Goal: Task Accomplishment & Management: Manage account settings

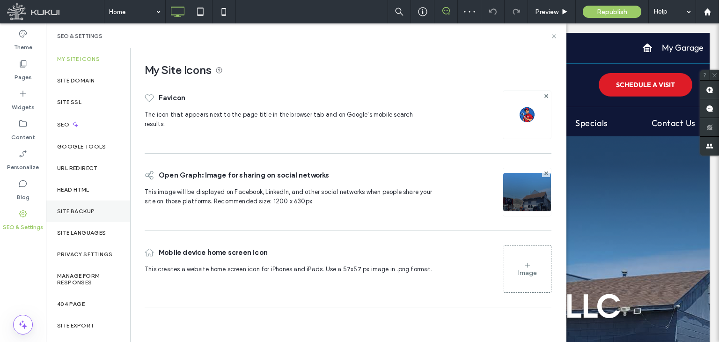
click at [70, 218] on div "Site Backup" at bounding box center [88, 211] width 84 height 22
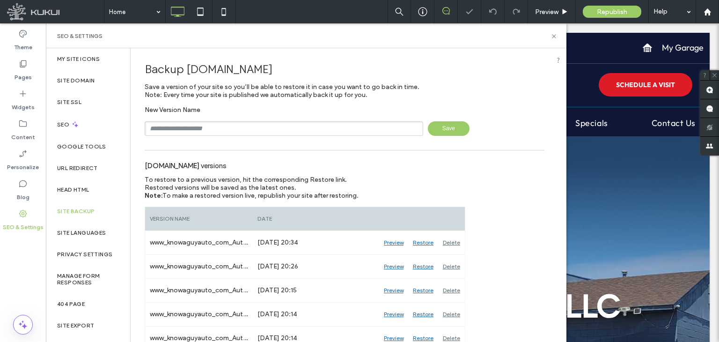
click at [253, 132] on input "text" at bounding box center [284, 128] width 279 height 15
type input "**********"
click at [436, 132] on span "Save" at bounding box center [449, 128] width 42 height 15
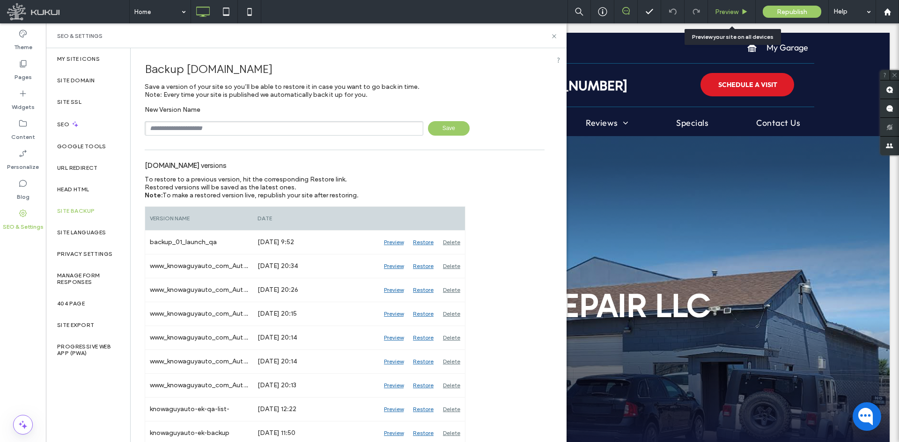
click at [719, 15] on span "Preview" at bounding box center [726, 12] width 23 height 8
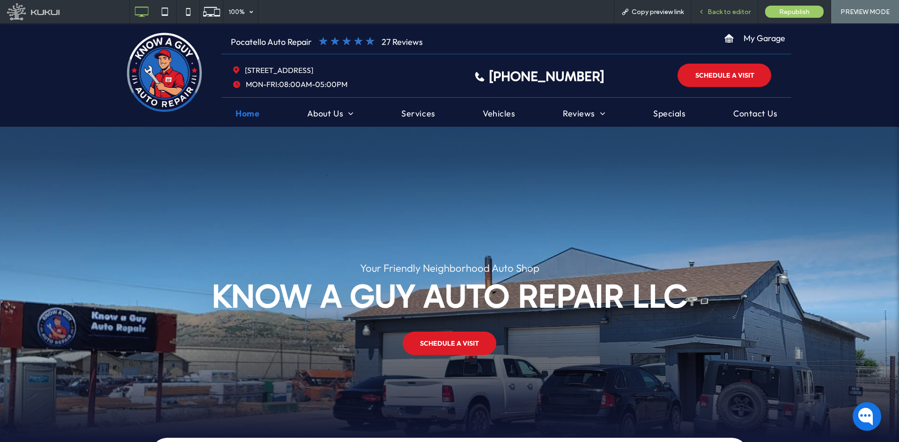
click at [719, 5] on div "Back to editor" at bounding box center [724, 11] width 67 height 23
click at [719, 12] on span "Back to editor" at bounding box center [728, 12] width 43 height 8
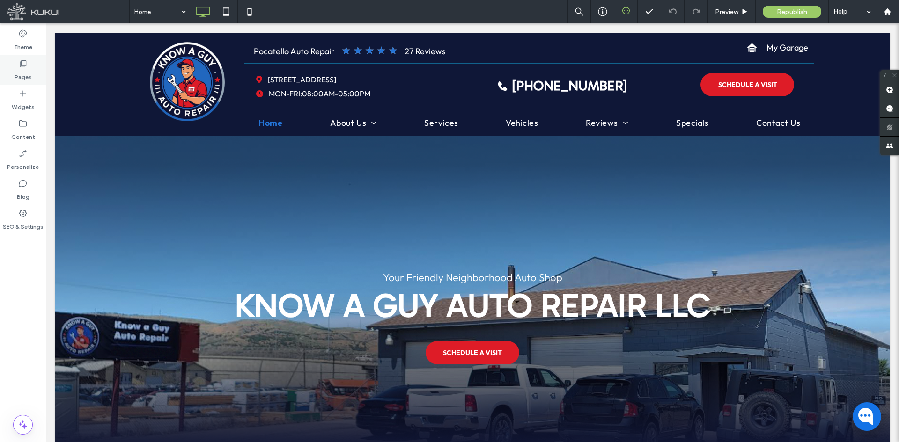
click at [19, 76] on label "Pages" at bounding box center [23, 74] width 17 height 13
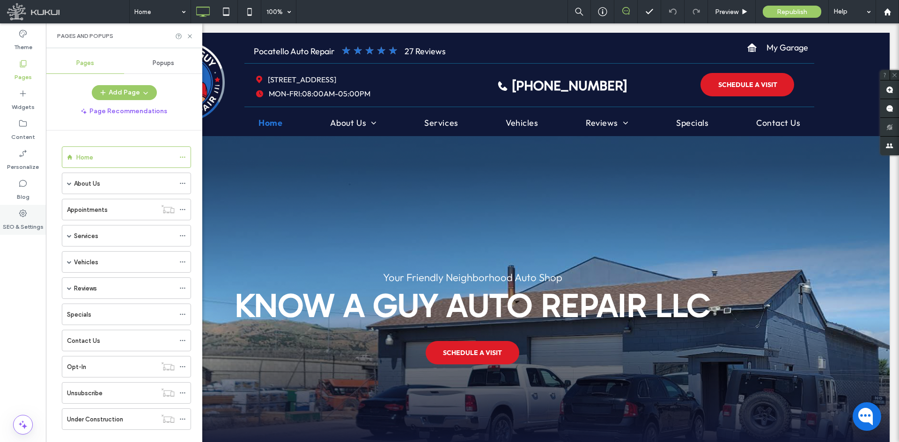
click at [29, 214] on div "SEO & Settings" at bounding box center [23, 220] width 46 height 30
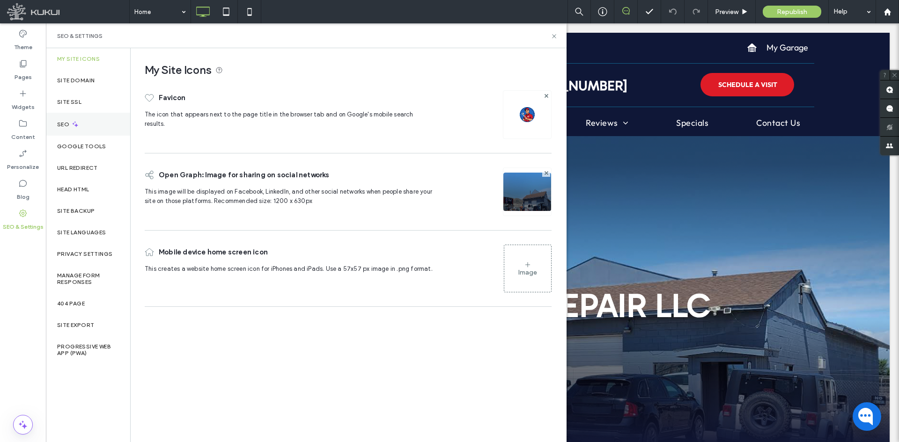
click at [63, 119] on div "SEO" at bounding box center [88, 124] width 84 height 23
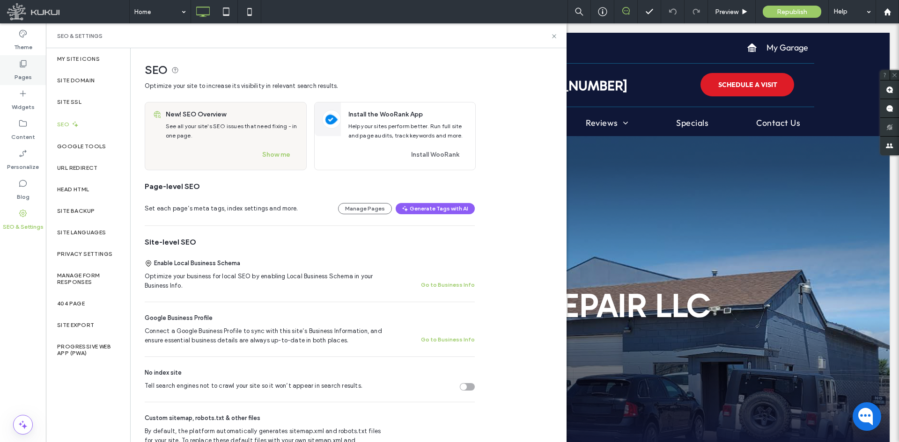
click at [28, 68] on div "Pages" at bounding box center [23, 70] width 46 height 30
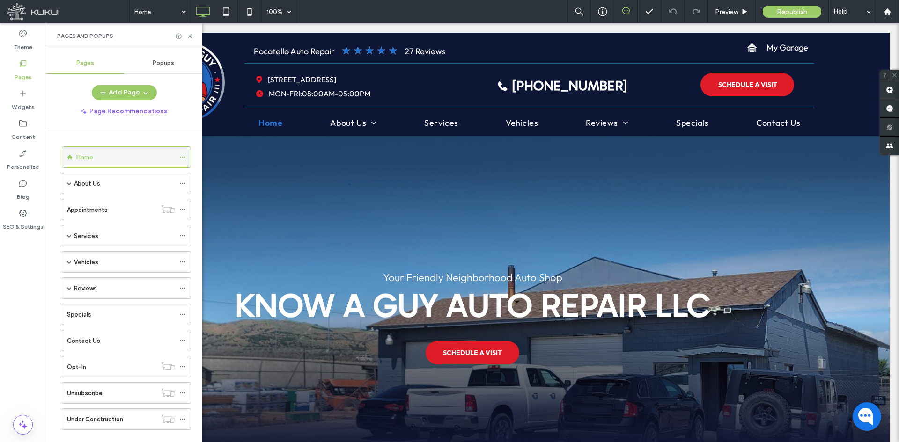
click at [180, 158] on icon at bounding box center [182, 157] width 7 height 7
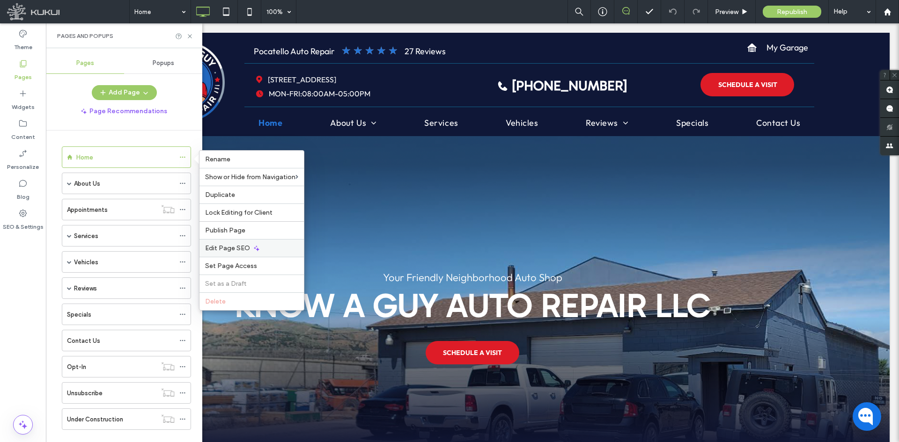
click at [230, 247] on span "Edit Page SEO" at bounding box center [227, 248] width 45 height 8
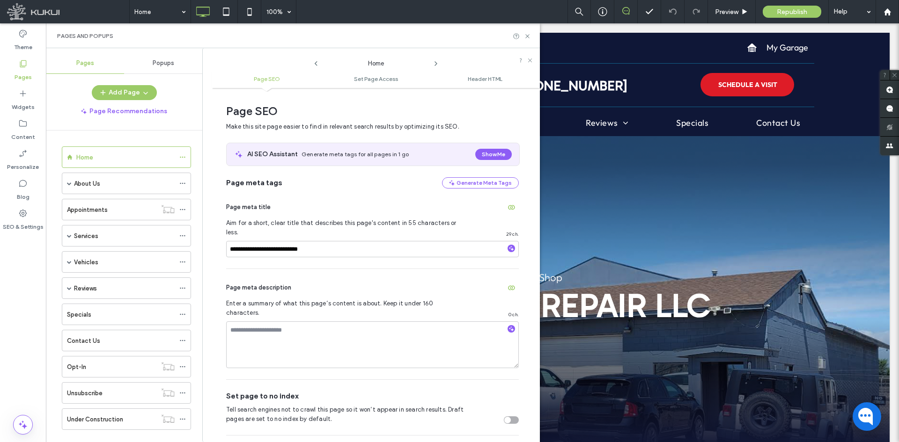
scroll to position [5, 0]
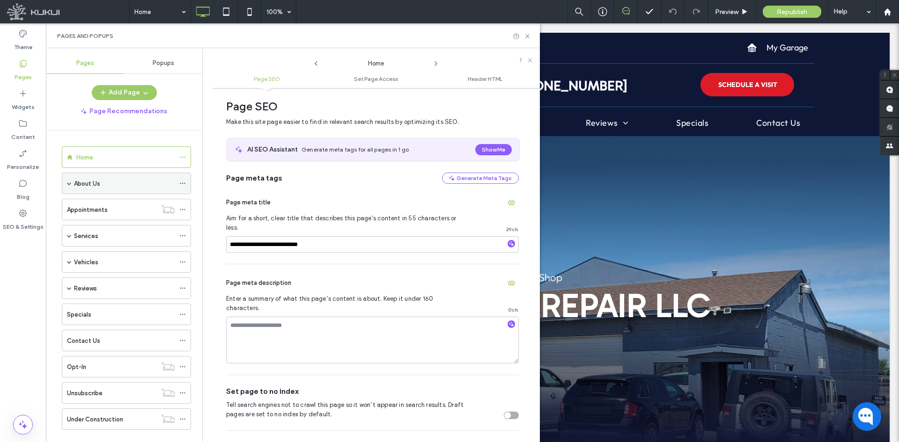
click at [184, 182] on icon at bounding box center [182, 183] width 7 height 7
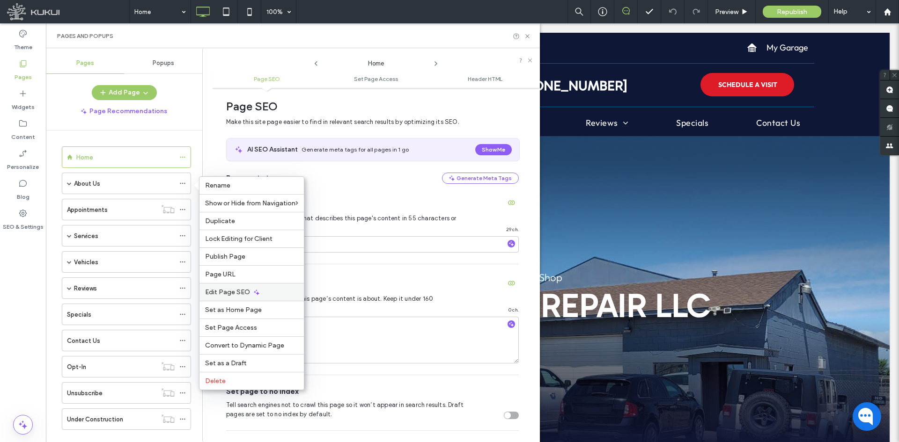
click at [257, 296] on div "Edit Page SEO" at bounding box center [251, 292] width 104 height 18
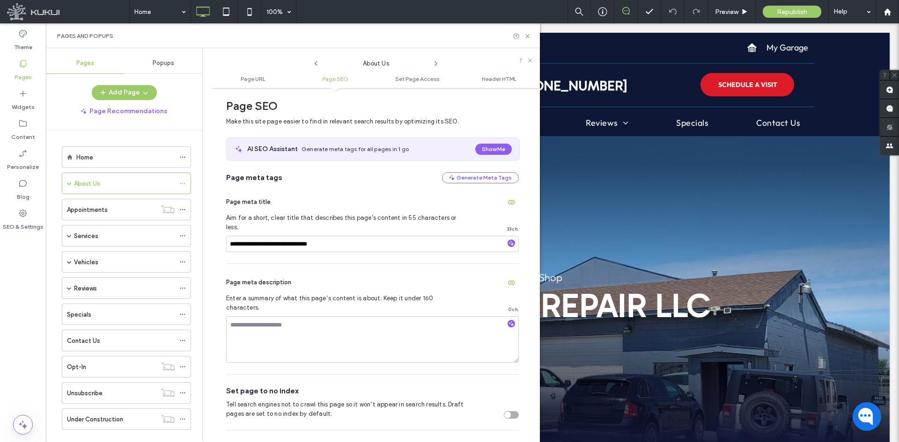
scroll to position [175, 0]
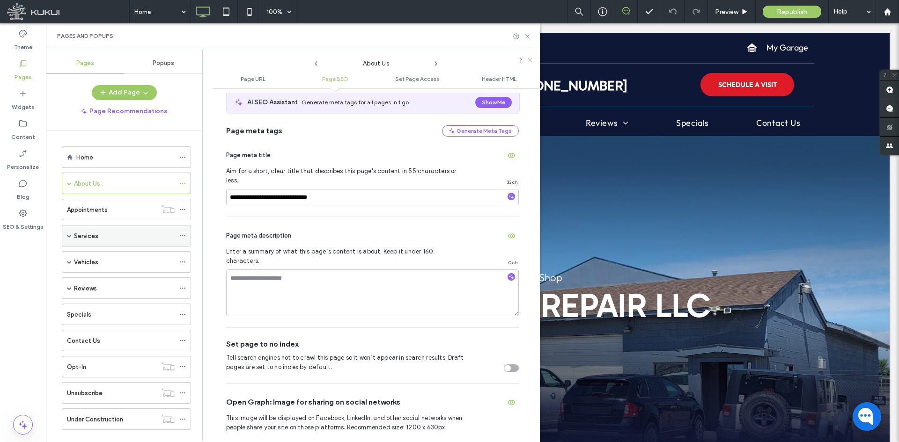
click at [185, 236] on use at bounding box center [182, 235] width 5 height 1
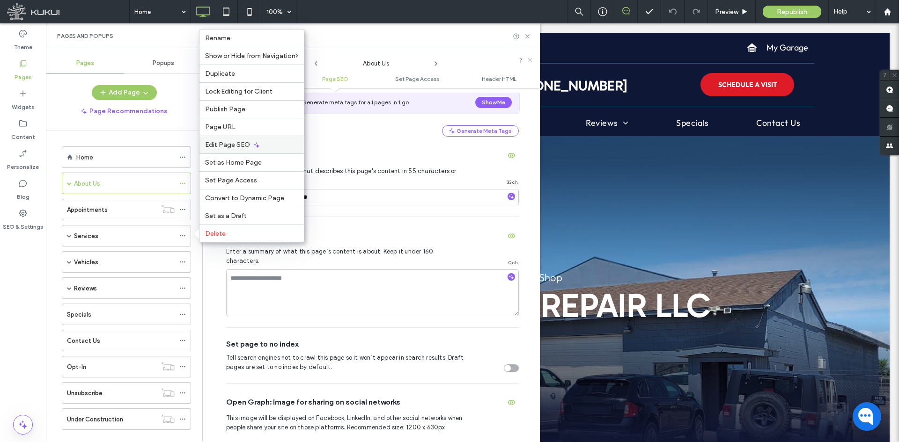
click at [212, 139] on div "Edit Page SEO" at bounding box center [251, 145] width 104 height 18
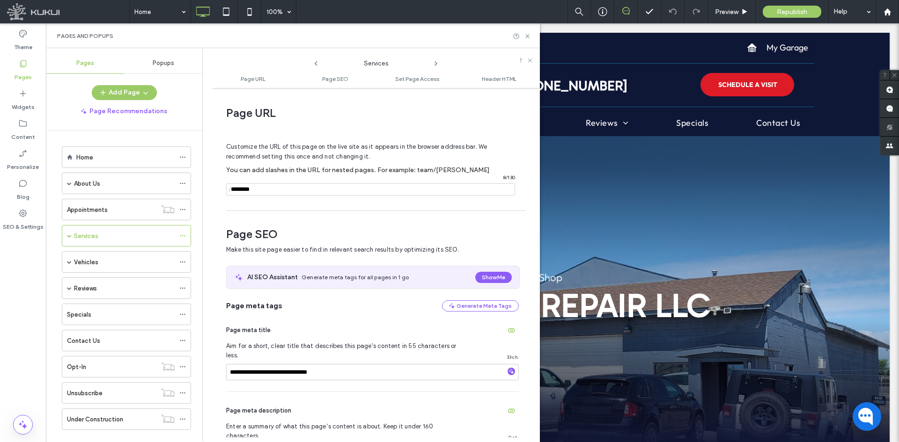
scroll to position [128, 0]
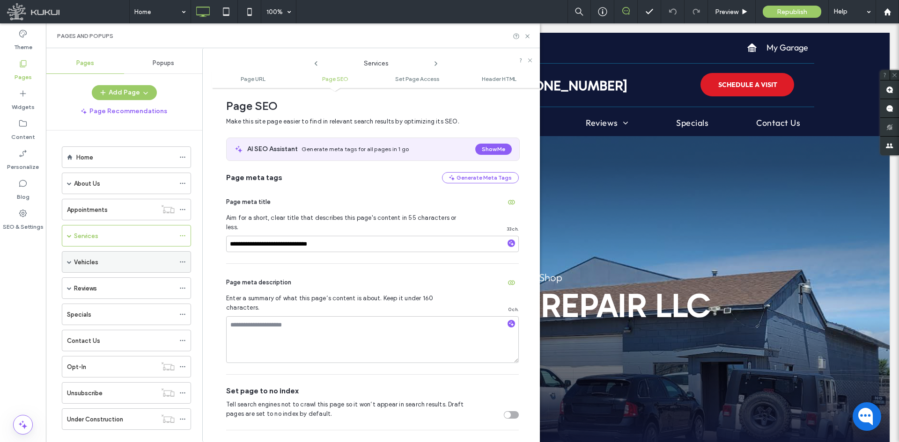
click at [180, 260] on icon at bounding box center [182, 262] width 7 height 7
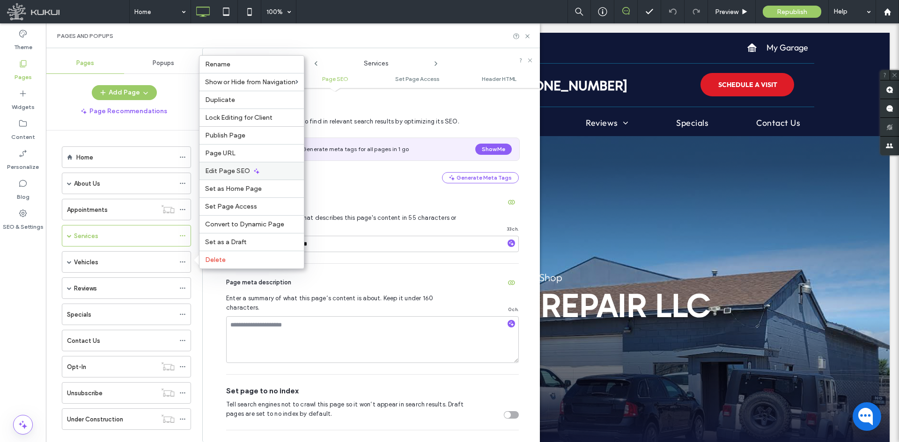
click at [230, 172] on span "Edit Page SEO" at bounding box center [227, 171] width 45 height 8
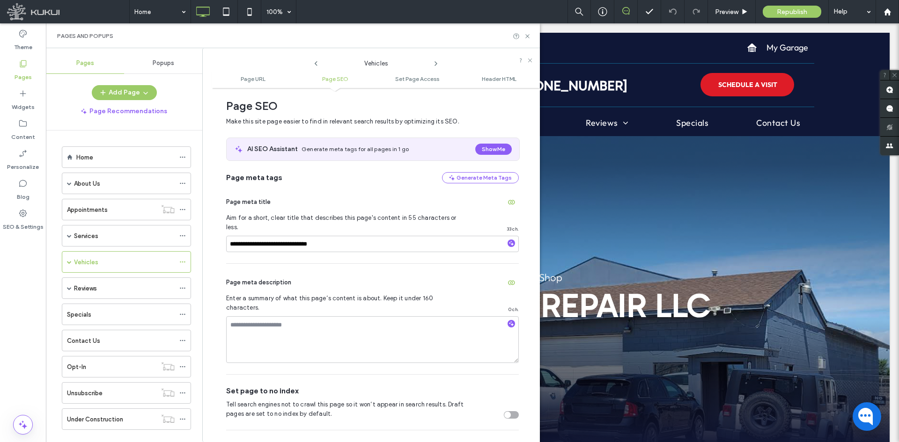
scroll to position [16, 0]
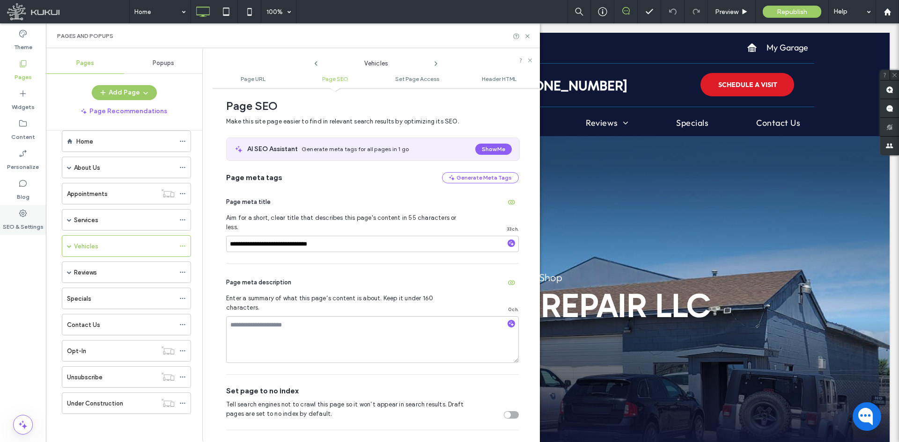
click at [29, 219] on label "SEO & Settings" at bounding box center [23, 224] width 41 height 13
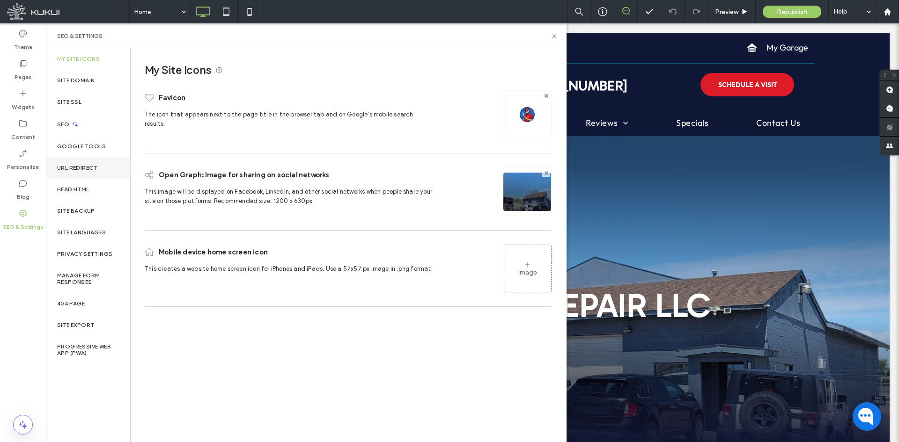
click at [95, 170] on label "URL Redirect" at bounding box center [77, 168] width 41 height 7
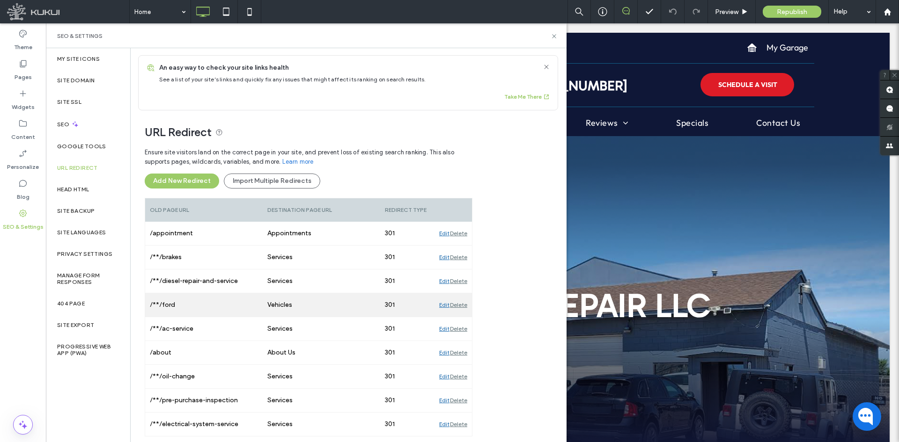
scroll to position [0, 0]
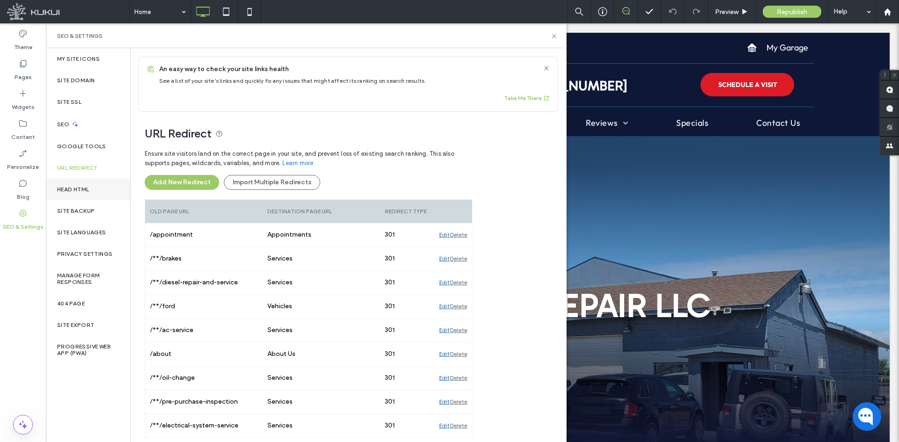
click at [96, 195] on div "Head HTML" at bounding box center [88, 190] width 84 height 22
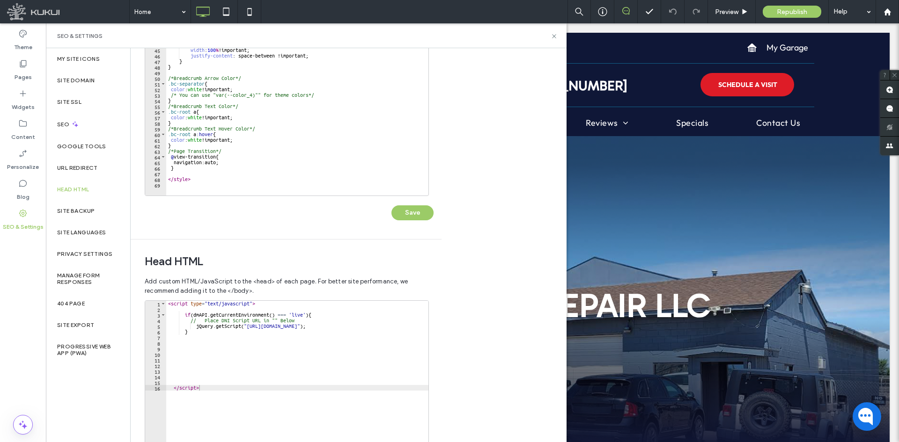
scroll to position [12, 0]
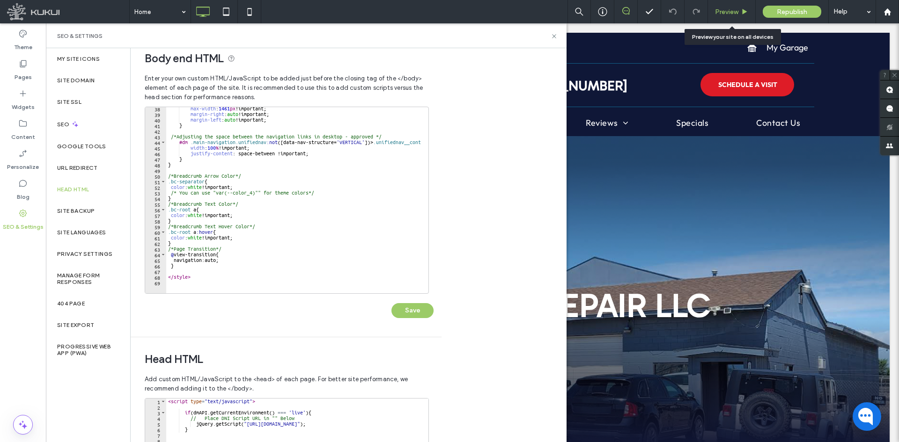
click at [719, 14] on span "Preview" at bounding box center [726, 12] width 23 height 8
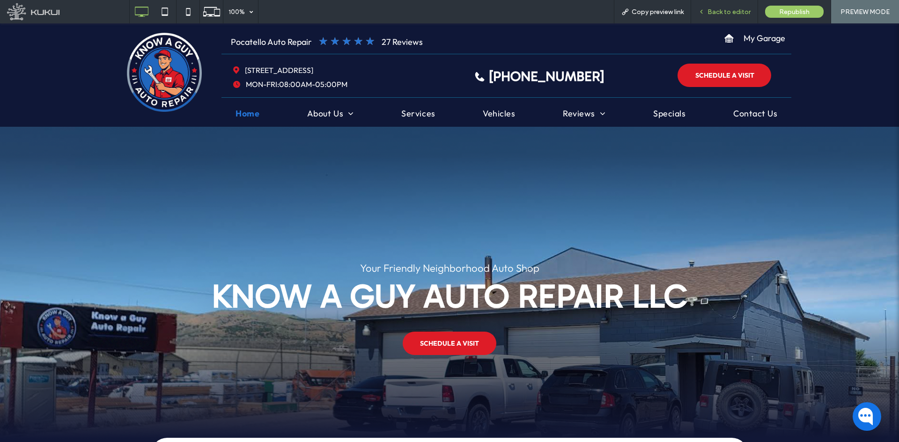
click at [710, 8] on span "Back to editor" at bounding box center [728, 12] width 43 height 8
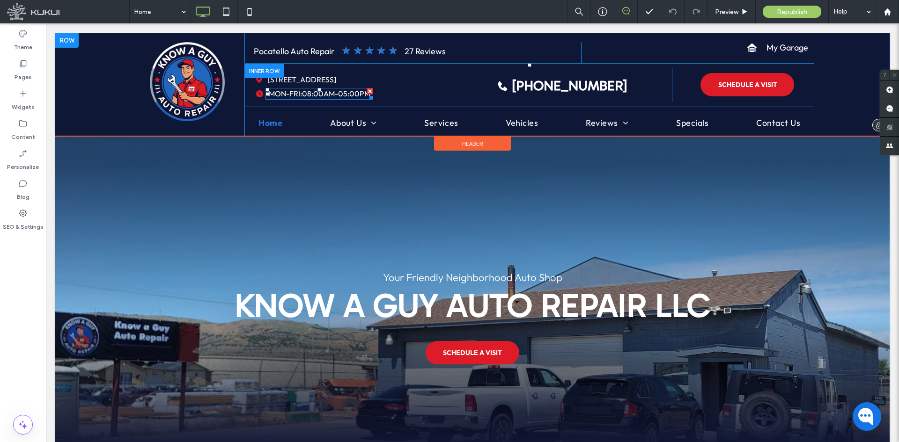
click at [335, 92] on span at bounding box center [319, 94] width 108 height 12
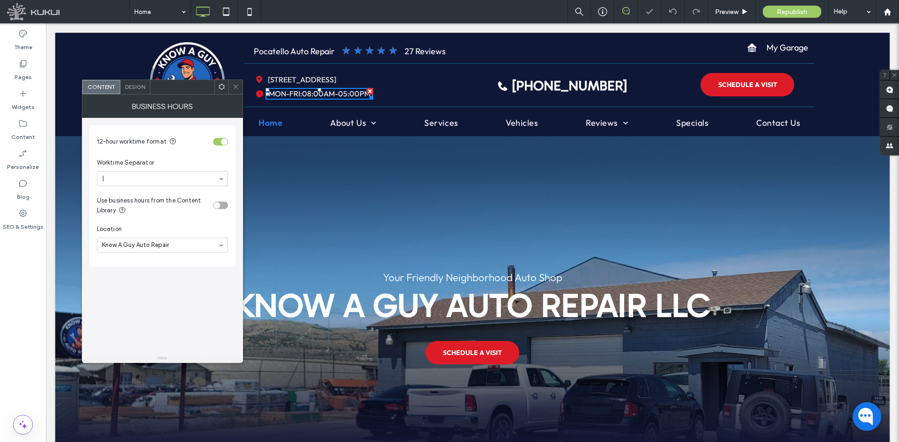
click at [235, 85] on icon at bounding box center [235, 86] width 7 height 7
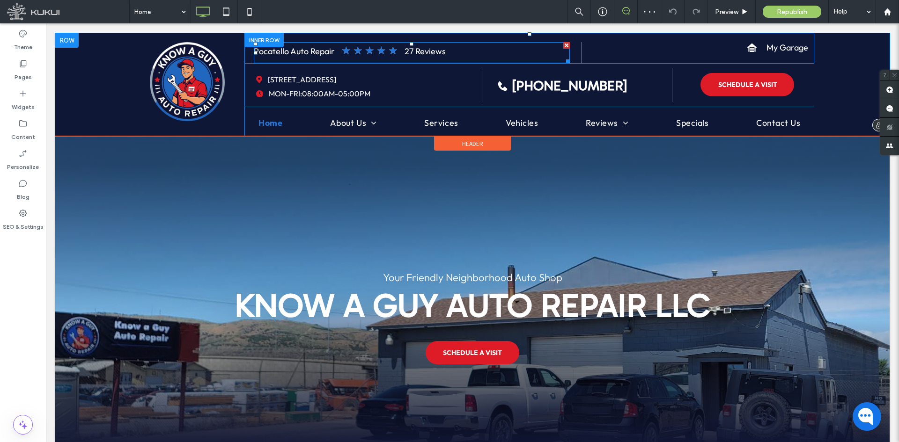
click at [438, 48] on span at bounding box center [412, 52] width 316 height 21
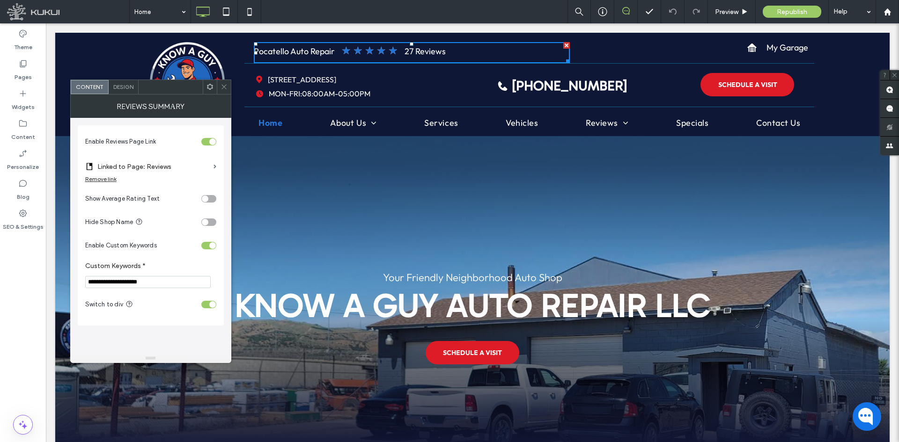
click at [225, 90] on span at bounding box center [223, 87] width 7 height 14
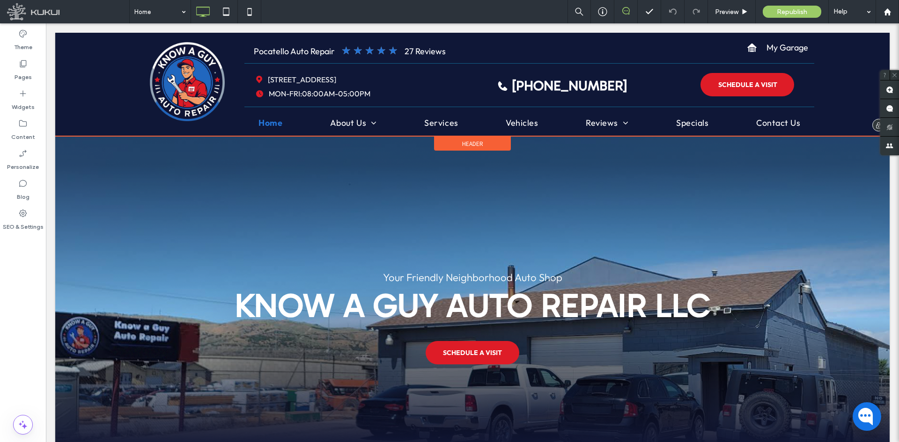
click at [462, 141] on span "Header" at bounding box center [472, 144] width 21 height 8
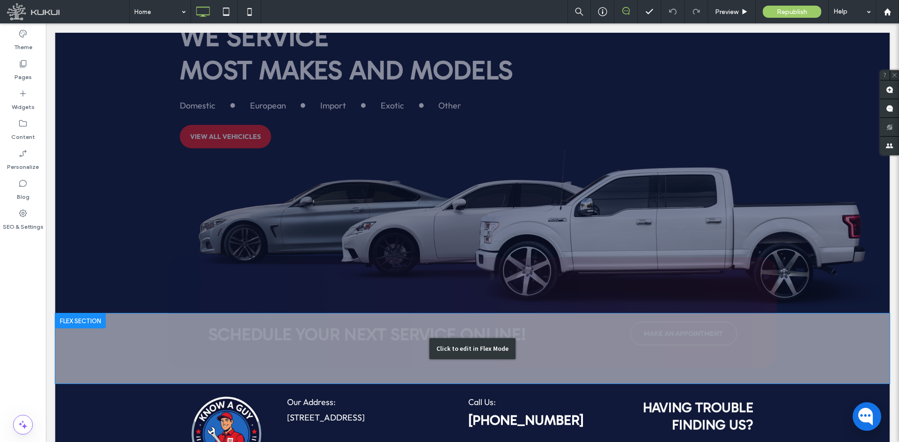
scroll to position [1984, 0]
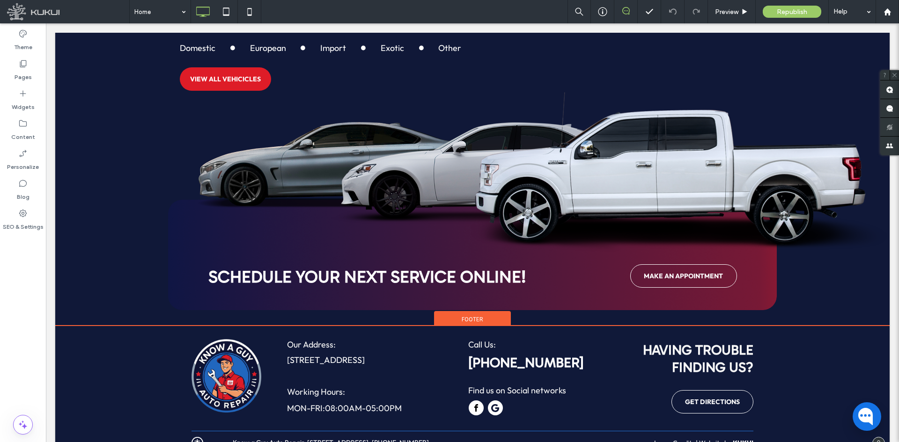
click at [447, 311] on div "Footer" at bounding box center [472, 318] width 77 height 14
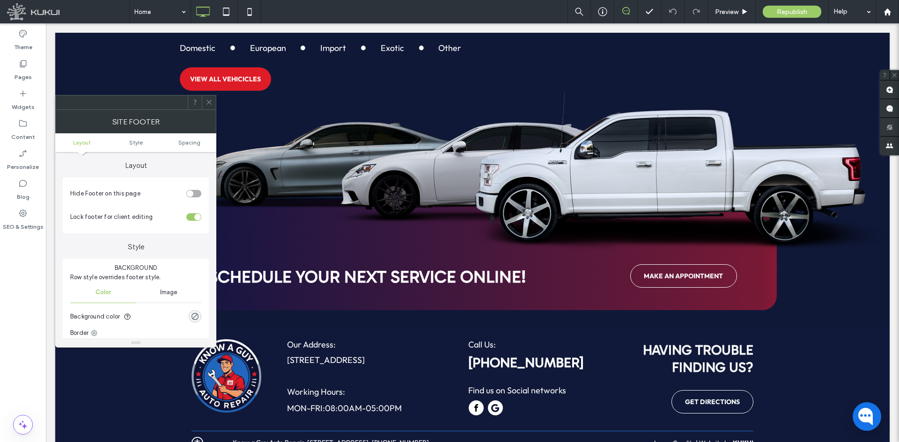
click at [208, 105] on icon at bounding box center [209, 102] width 7 height 7
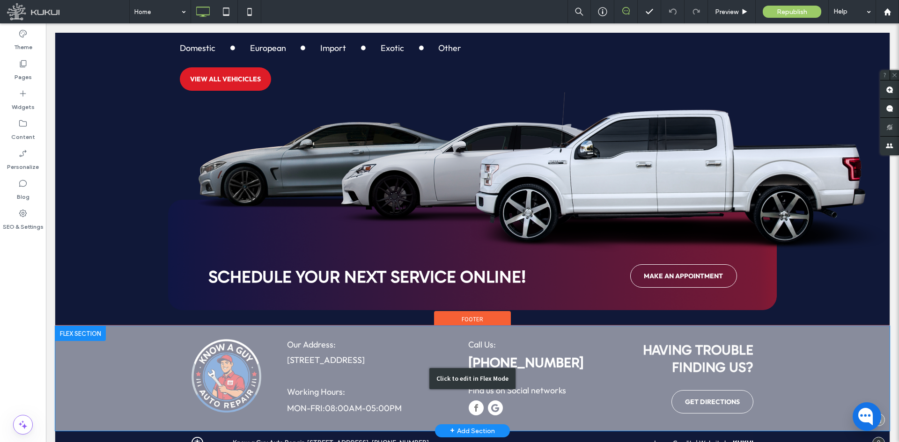
click at [368, 341] on div "Click to edit in Flex Mode" at bounding box center [472, 378] width 834 height 105
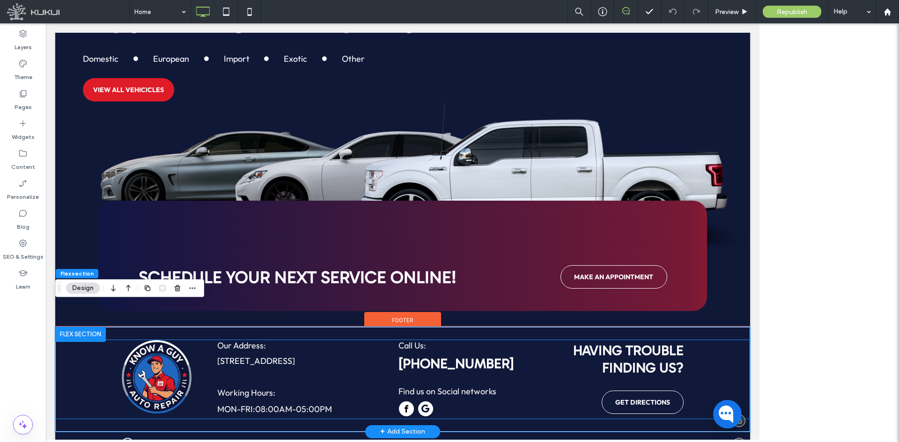
scroll to position [1961, 0]
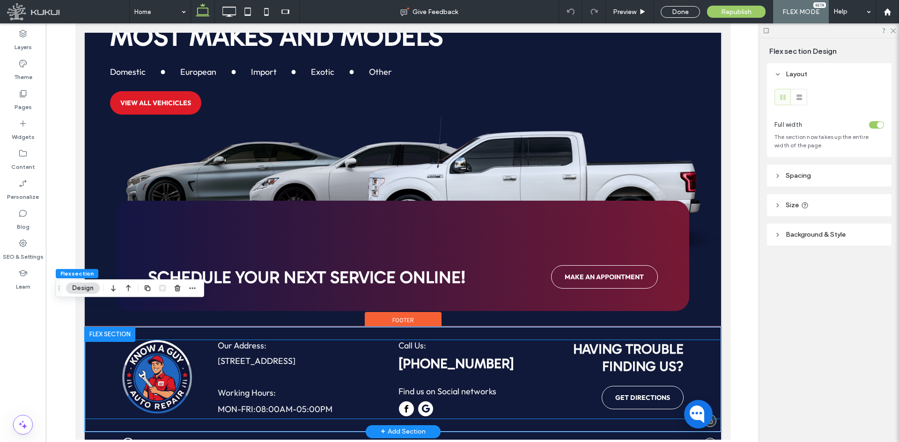
click at [308, 341] on span "08:00AM-05:00PM" at bounding box center [293, 409] width 77 height 11
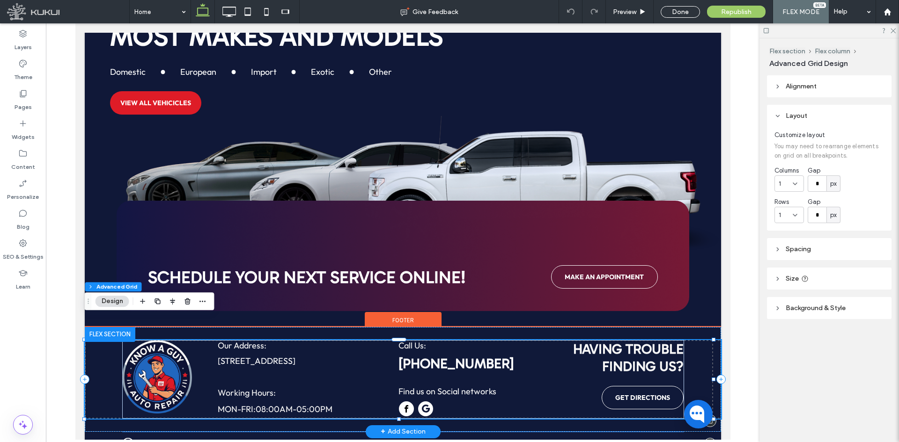
click at [293, 341] on span "08:00AM-05:00PM" at bounding box center [293, 409] width 77 height 11
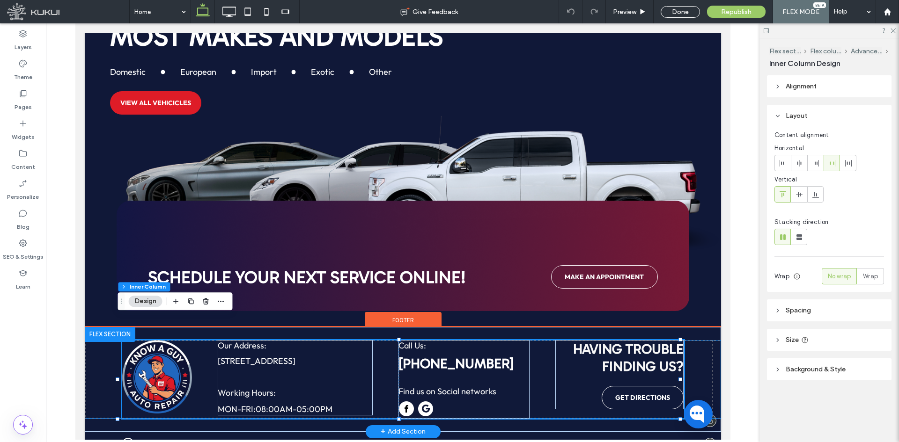
click at [293, 341] on span "08:00AM-05:00PM" at bounding box center [293, 409] width 77 height 11
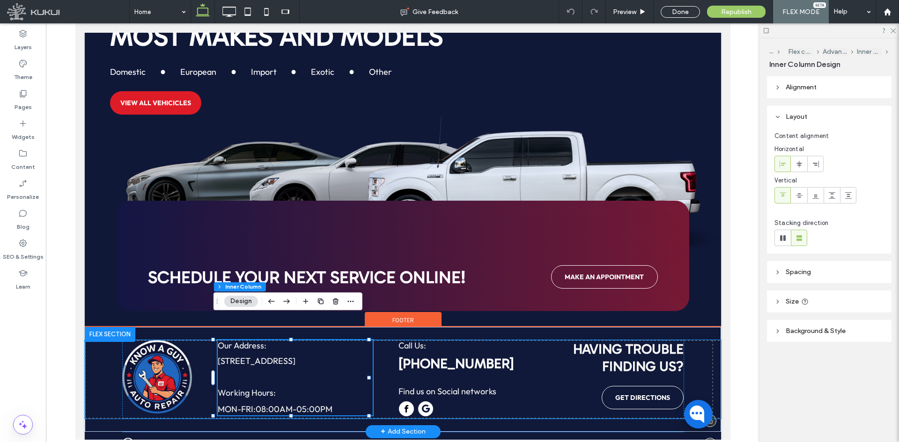
click at [293, 341] on span "08:00AM-05:00PM" at bounding box center [293, 409] width 77 height 11
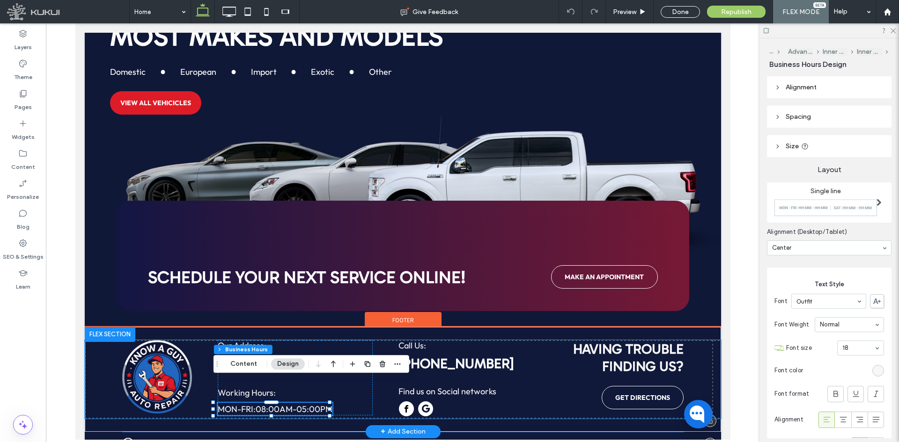
click at [298, 341] on span "08:00AM-05:00PM" at bounding box center [293, 409] width 77 height 11
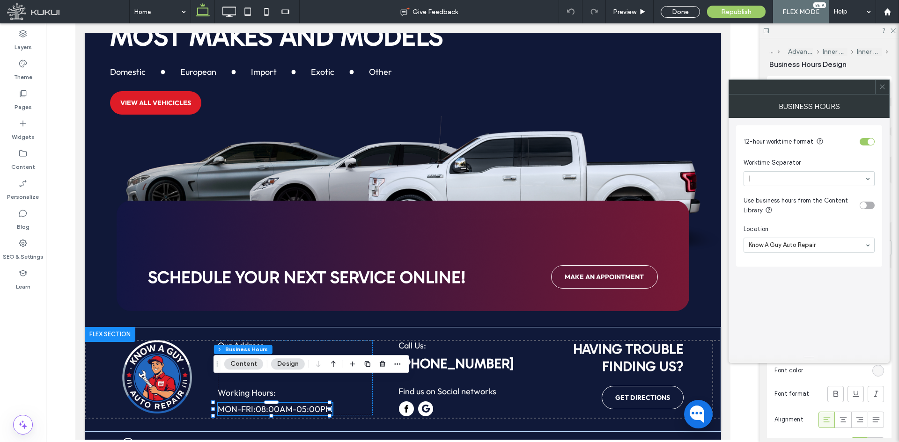
click at [719, 87] on use at bounding box center [882, 87] width 5 height 5
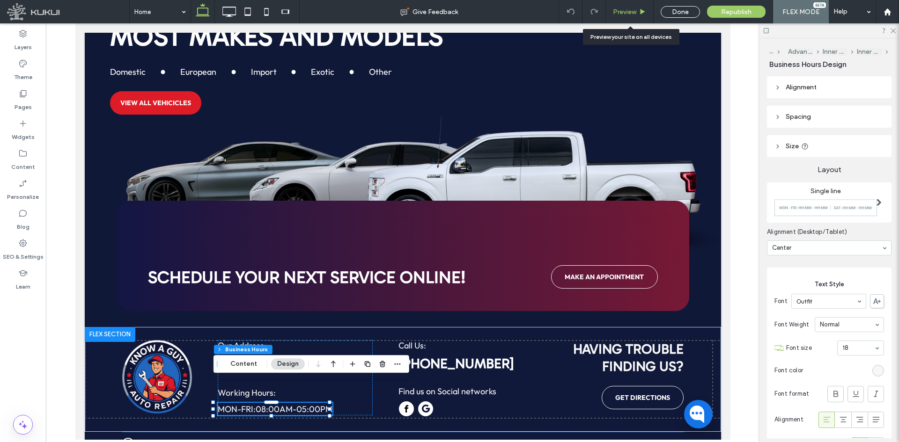
click at [624, 18] on div "Preview" at bounding box center [630, 11] width 48 height 23
click at [618, 14] on span "Preview" at bounding box center [624, 12] width 23 height 8
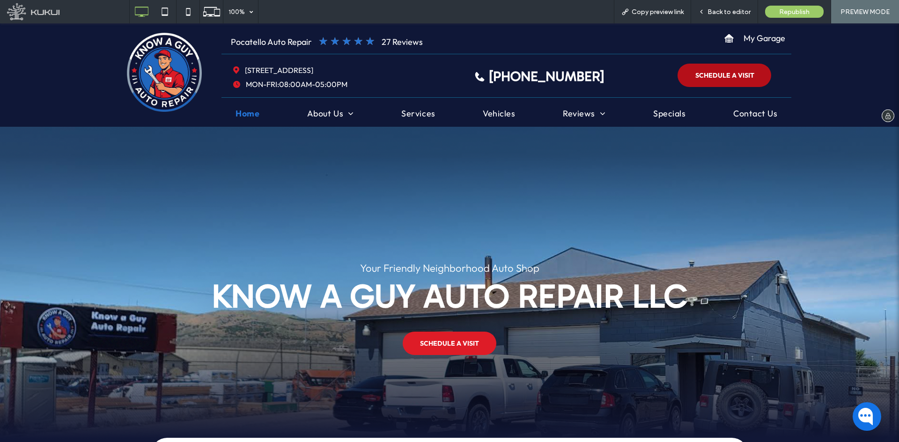
click at [716, 79] on span "SCHEDULE A VISIT" at bounding box center [724, 75] width 59 height 18
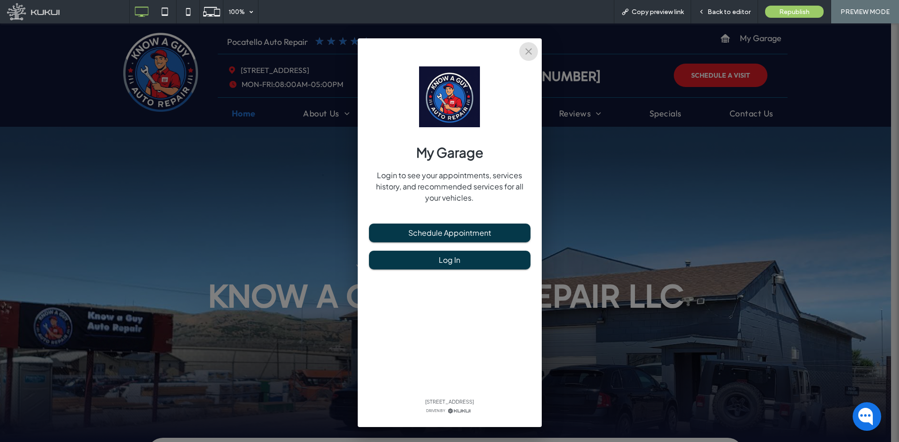
click at [536, 50] on button "close" at bounding box center [528, 51] width 19 height 19
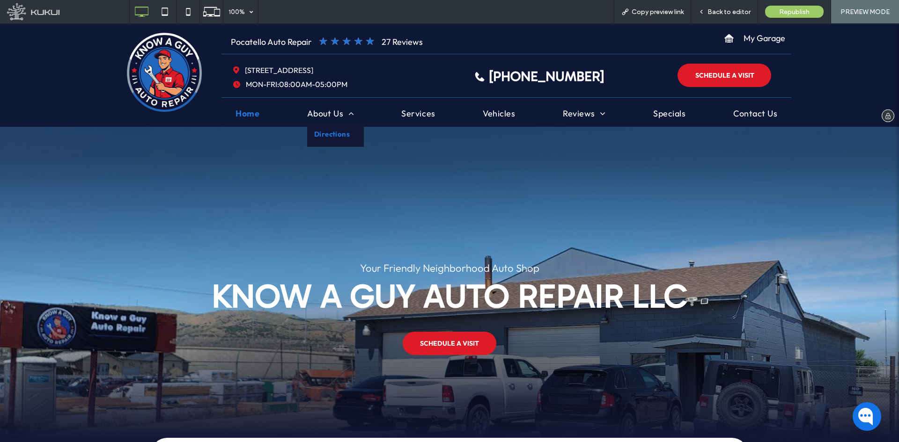
click at [329, 139] on span "Directions" at bounding box center [332, 134] width 36 height 11
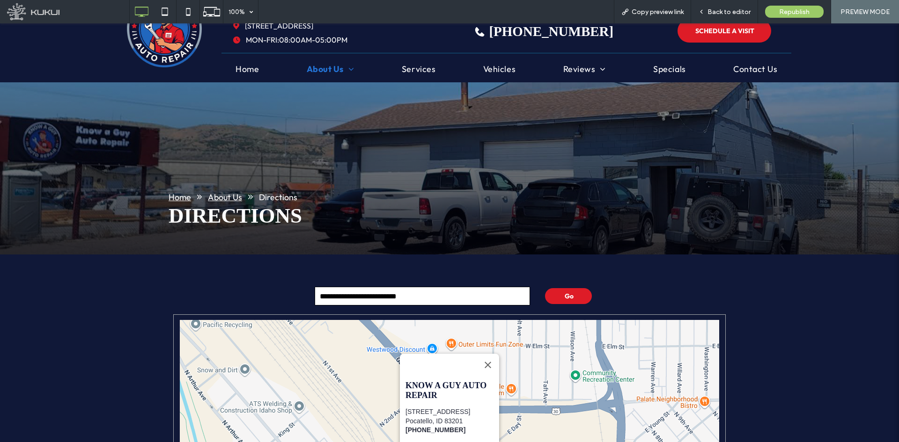
scroll to position [94, 0]
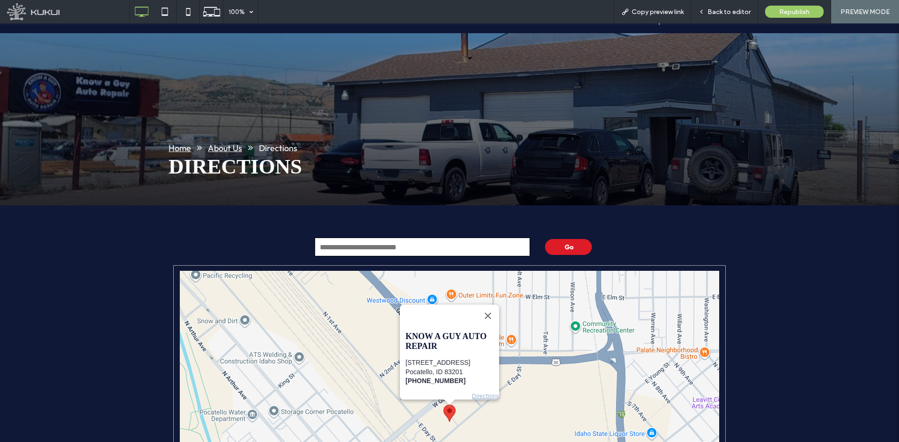
click at [393, 239] on input "text" at bounding box center [422, 247] width 215 height 19
type input "*******"
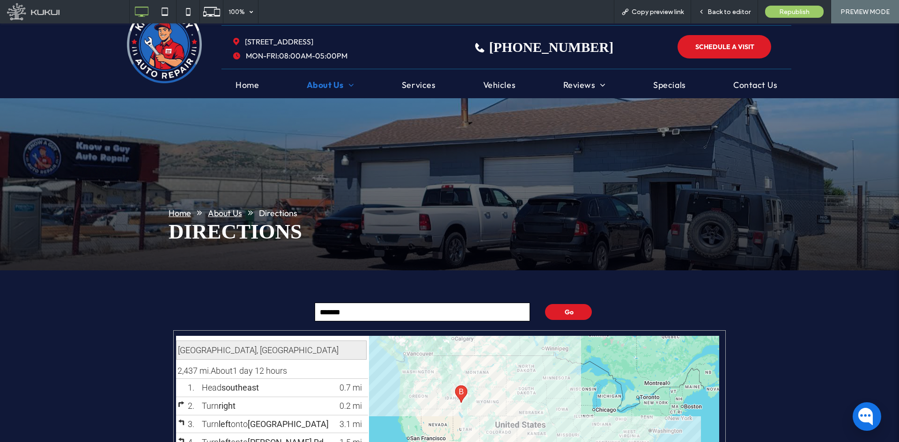
scroll to position [0, 0]
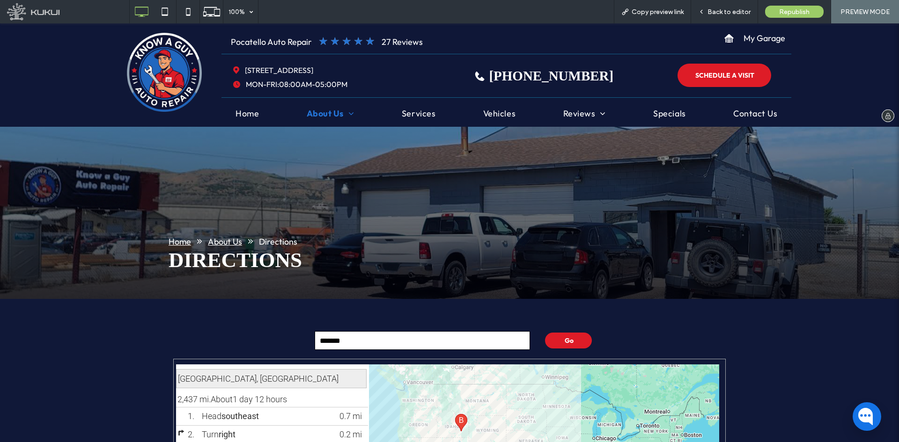
click at [167, 66] on img at bounding box center [164, 72] width 75 height 79
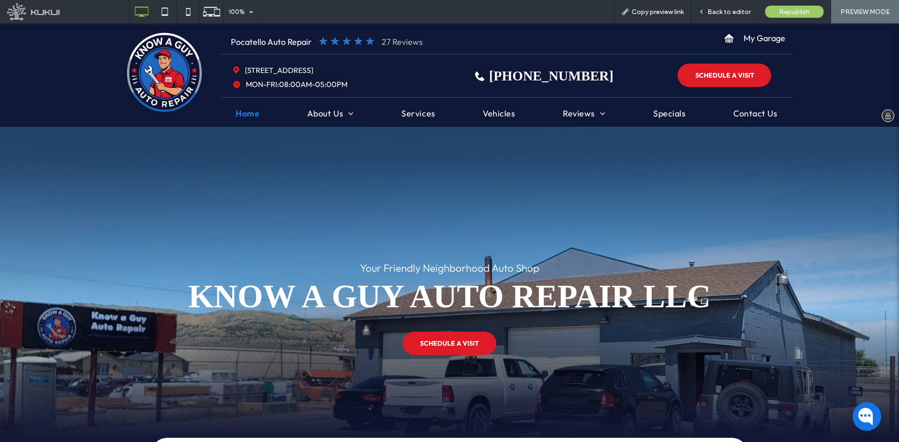
click at [396, 42] on link "27 Reviews" at bounding box center [402, 42] width 41 height 11
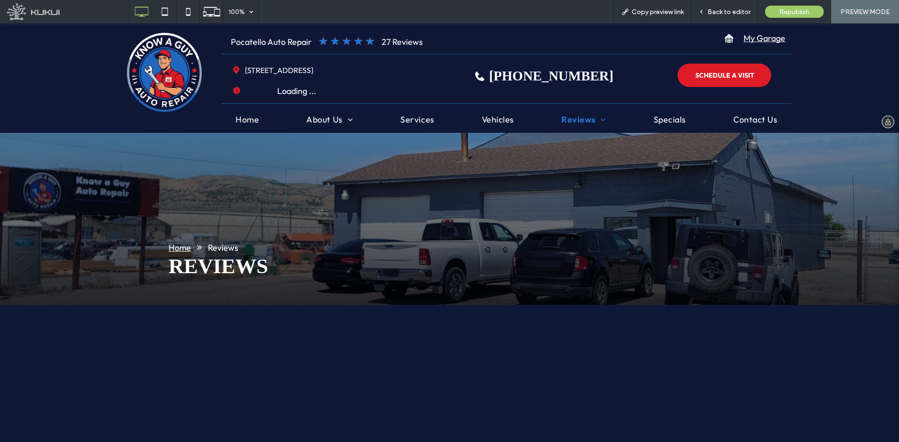
click at [719, 42] on span "My Garage" at bounding box center [764, 38] width 42 height 20
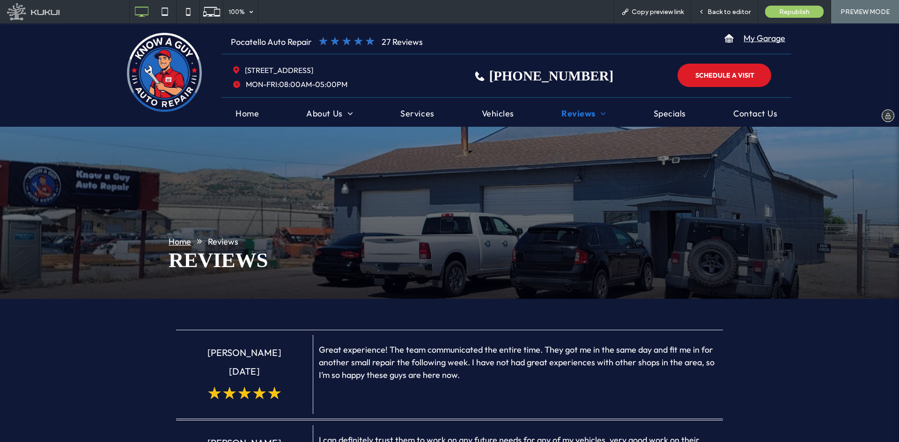
click at [719, 39] on span "My Garage" at bounding box center [764, 38] width 42 height 20
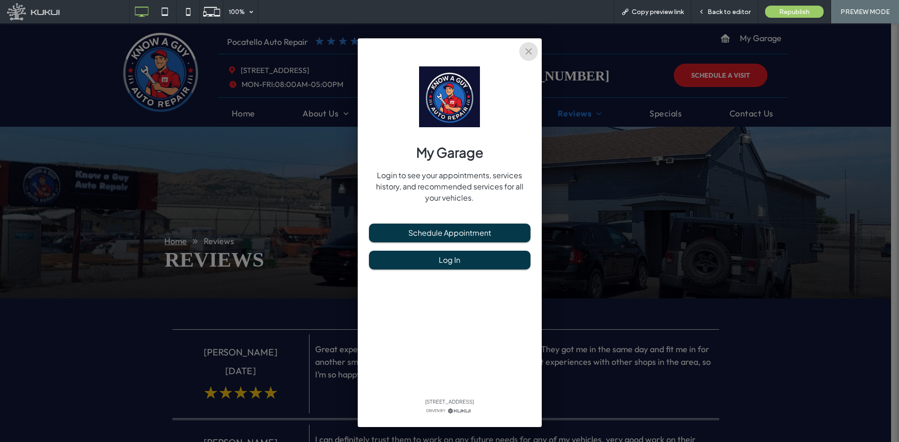
click at [532, 51] on icon "close" at bounding box center [528, 51] width 11 height 11
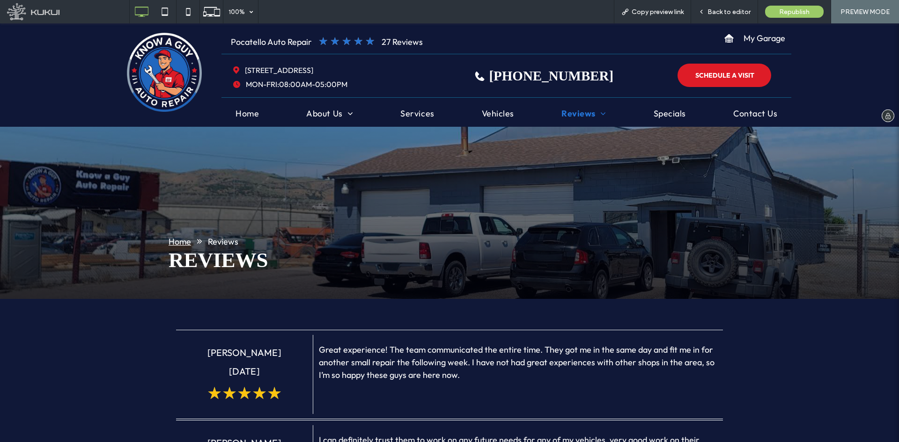
click at [167, 74] on img at bounding box center [164, 72] width 75 height 79
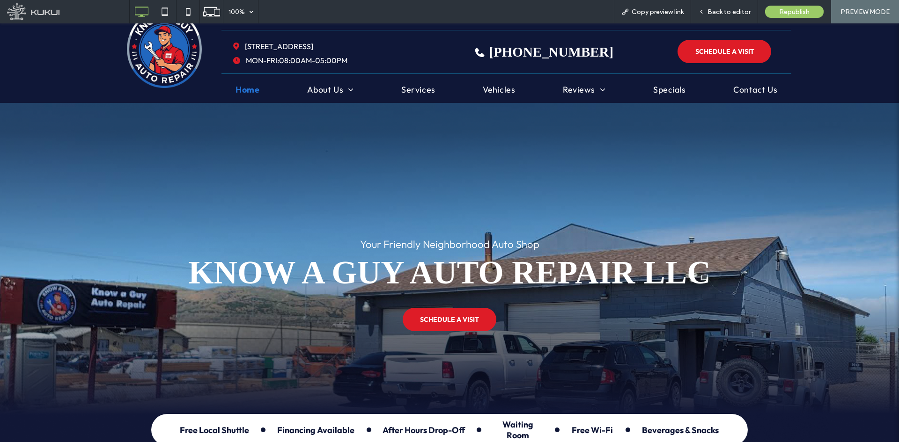
scroll to position [47, 0]
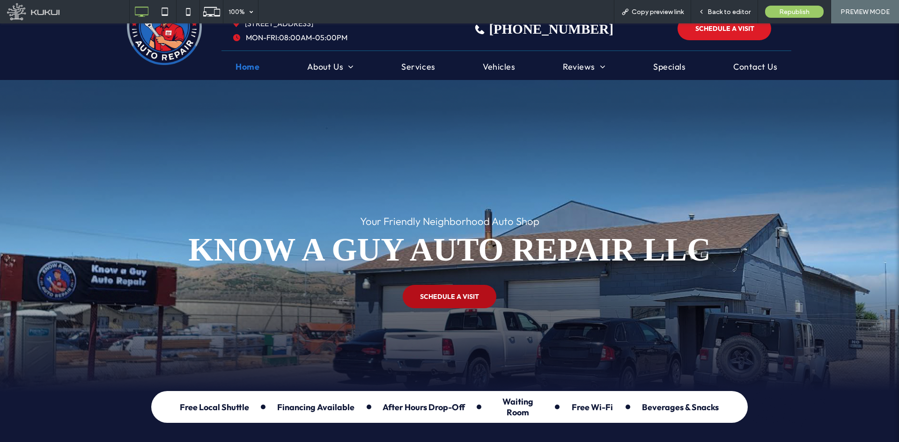
click at [440, 289] on span "SCHEDULE A VISIT" at bounding box center [449, 297] width 59 height 18
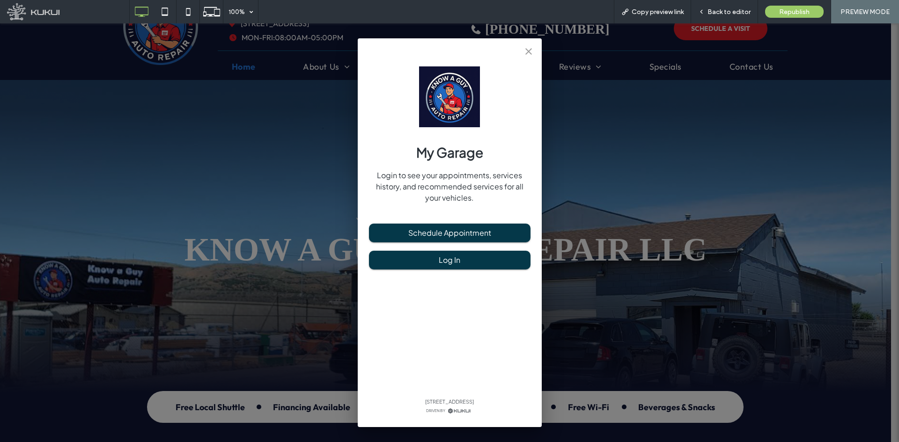
click at [527, 48] on icon "close" at bounding box center [528, 51] width 11 height 11
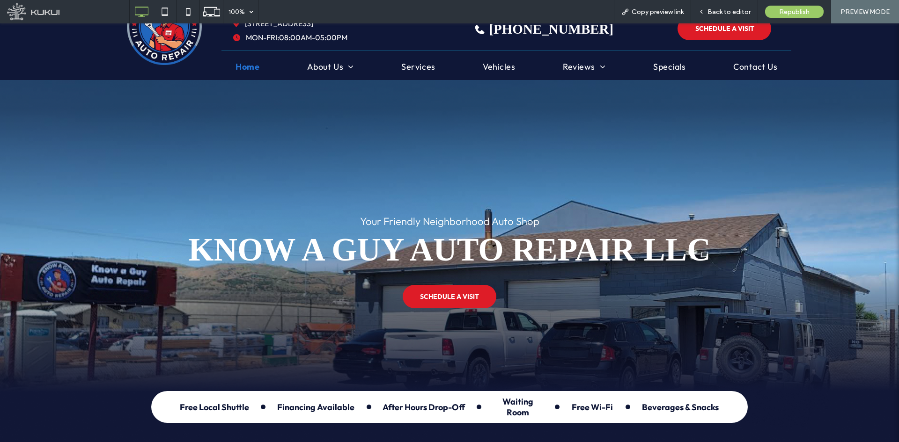
scroll to position [0, 0]
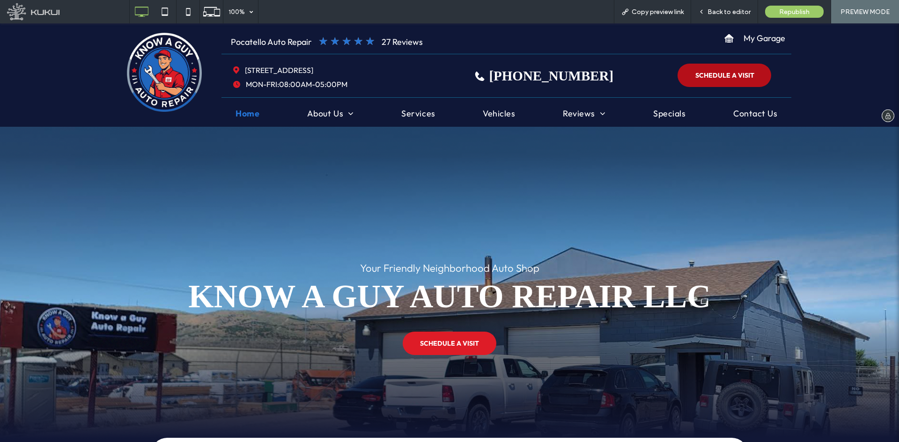
click at [719, 77] on span "SCHEDULE A VISIT" at bounding box center [724, 75] width 59 height 18
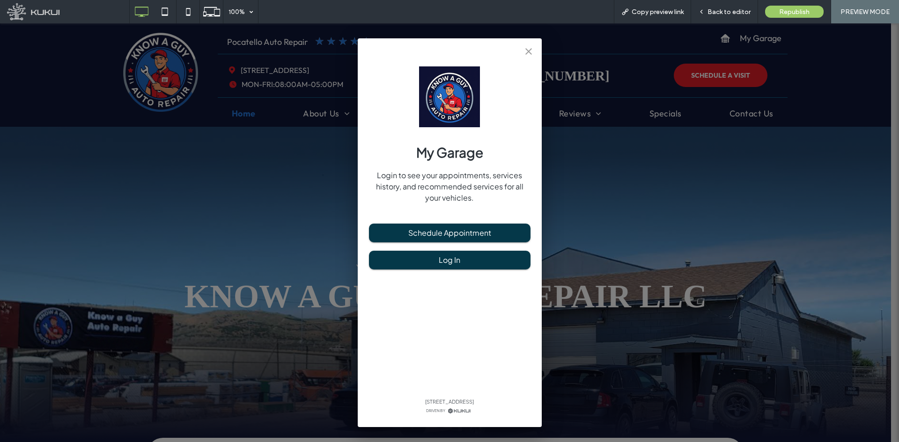
click at [532, 52] on icon "close" at bounding box center [528, 51] width 11 height 11
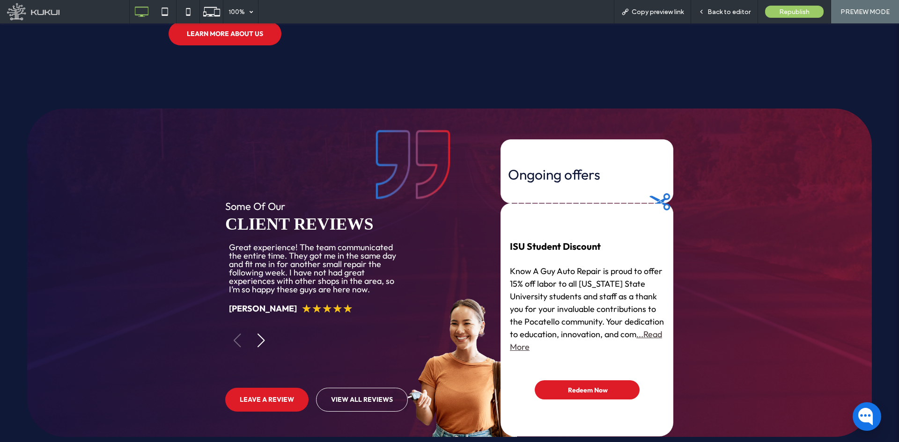
scroll to position [889, 0]
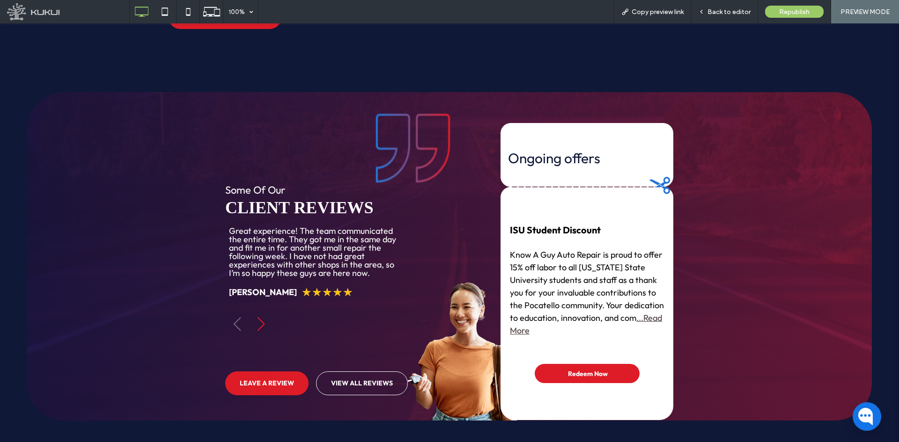
click at [257, 314] on div "Next slide" at bounding box center [261, 324] width 13 height 21
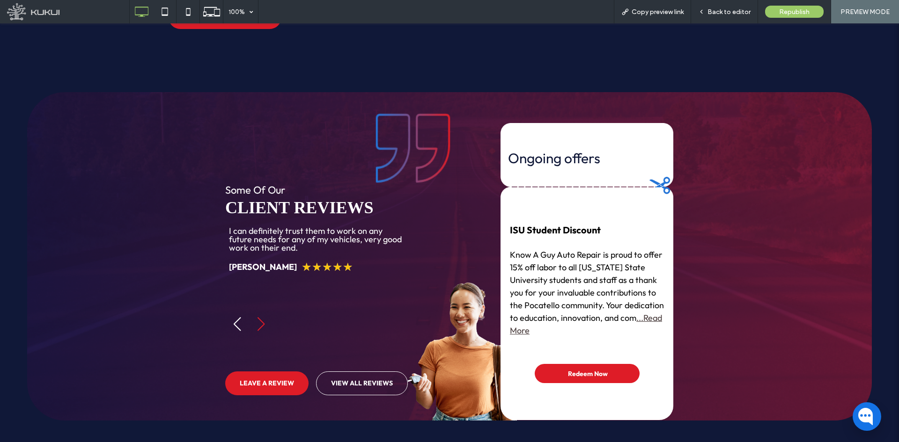
click at [257, 314] on div "Next slide" at bounding box center [261, 324] width 13 height 21
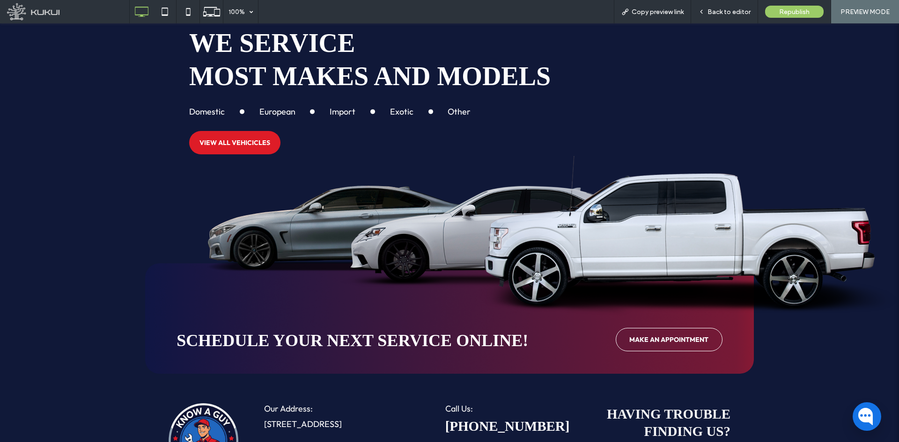
scroll to position [1964, 0]
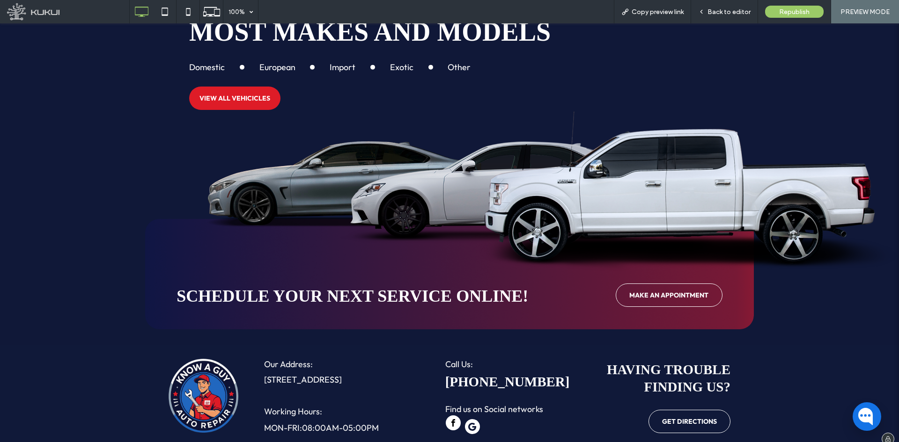
click at [446, 341] on span "facebook" at bounding box center [453, 423] width 15 height 15
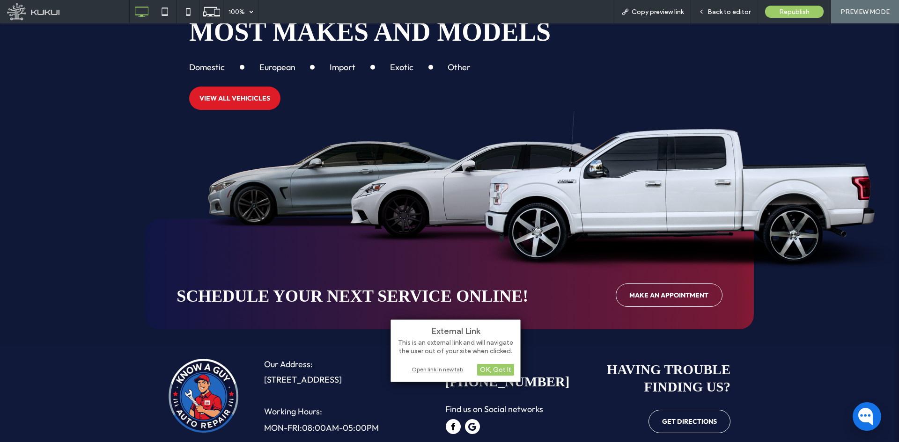
click at [446, 341] on div "Open link in new tab" at bounding box center [455, 370] width 117 height 10
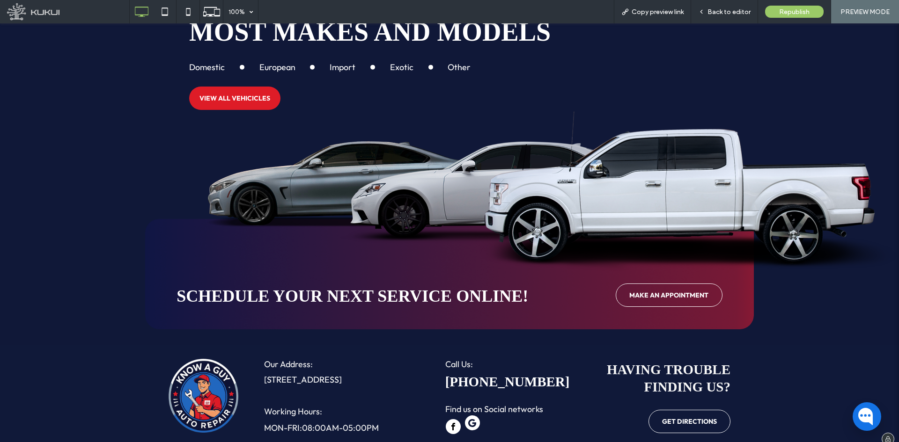
click at [470, 341] on icon "Google" at bounding box center [472, 423] width 8 height 8
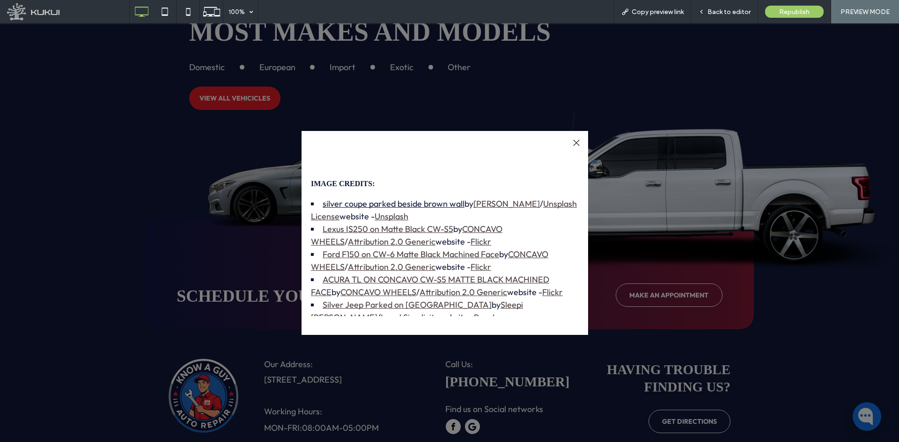
click at [383, 201] on link "silver coupe parked beside brown wall" at bounding box center [394, 203] width 142 height 11
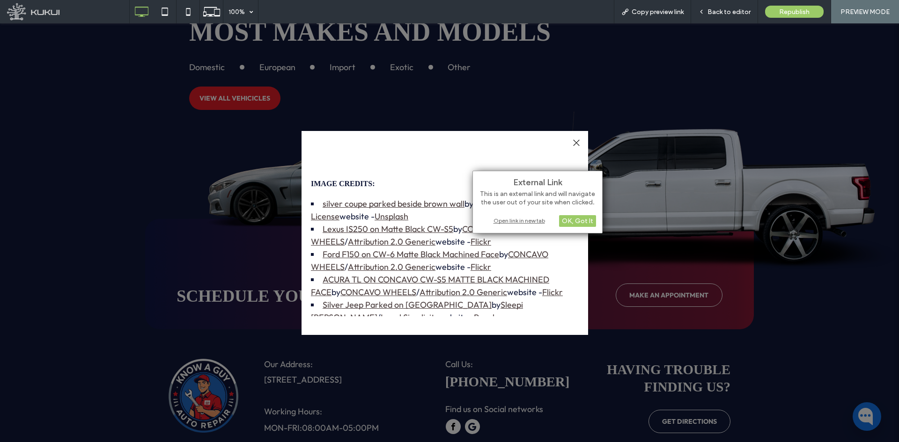
click at [499, 219] on div "Open link in new tab" at bounding box center [537, 221] width 117 height 10
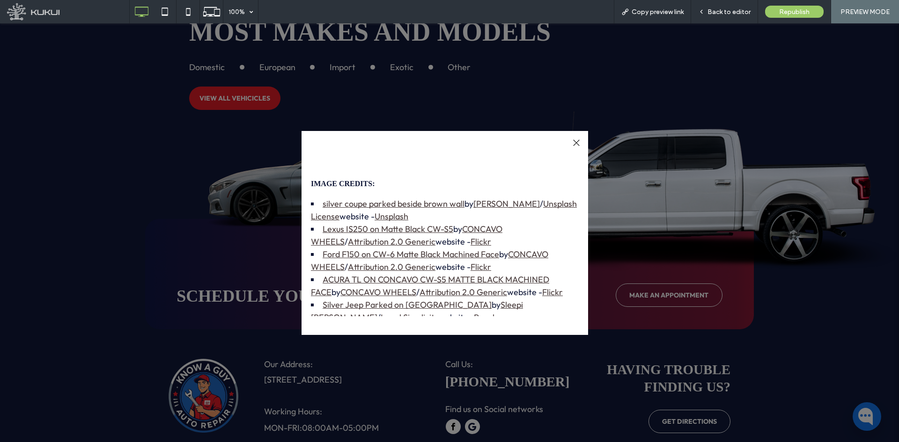
click at [579, 142] on div at bounding box center [576, 143] width 13 height 13
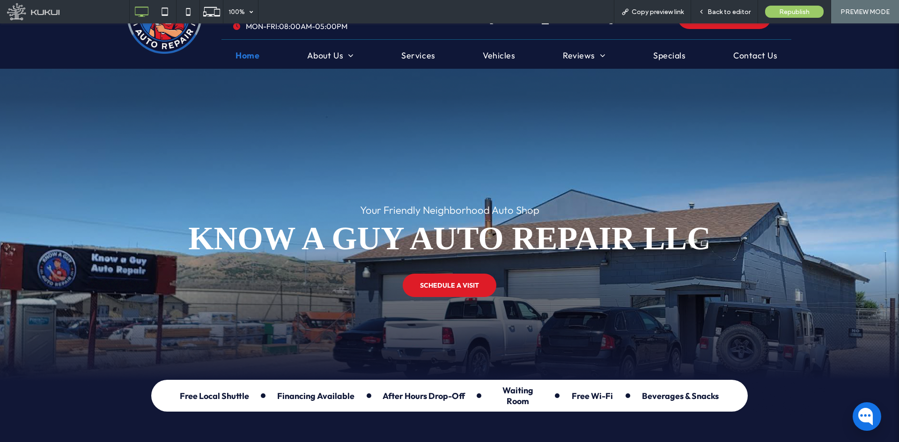
scroll to position [0, 0]
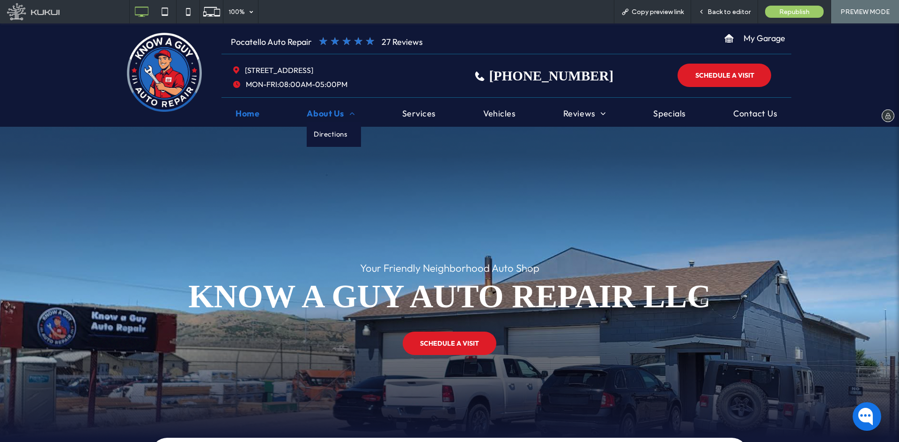
click at [324, 113] on span "About Us" at bounding box center [331, 113] width 48 height 13
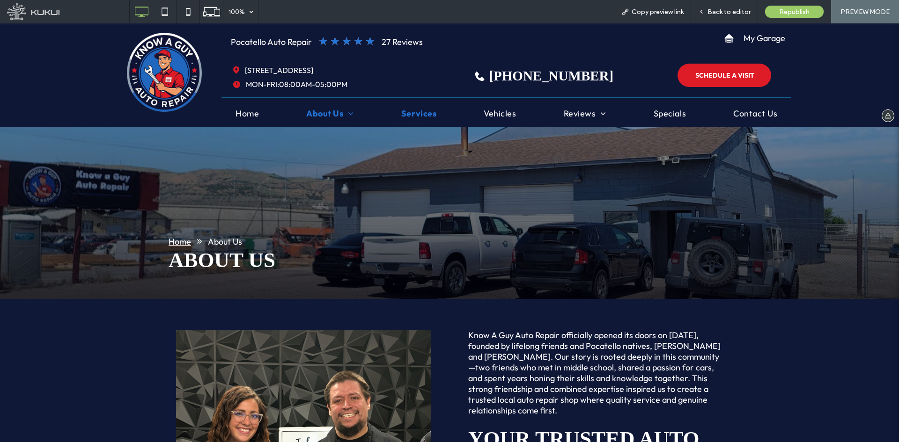
click at [405, 117] on span "Services" at bounding box center [418, 113] width 35 height 13
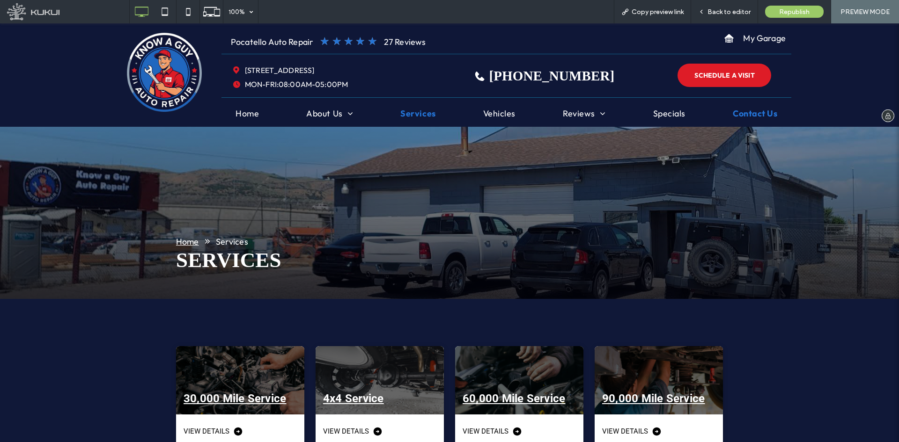
click at [719, 115] on span "Contact Us" at bounding box center [755, 113] width 44 height 13
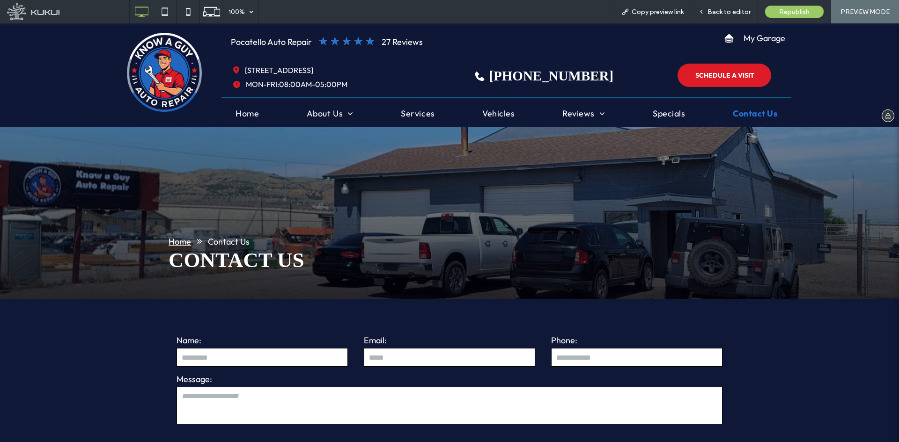
click at [168, 78] on img at bounding box center [164, 72] width 75 height 79
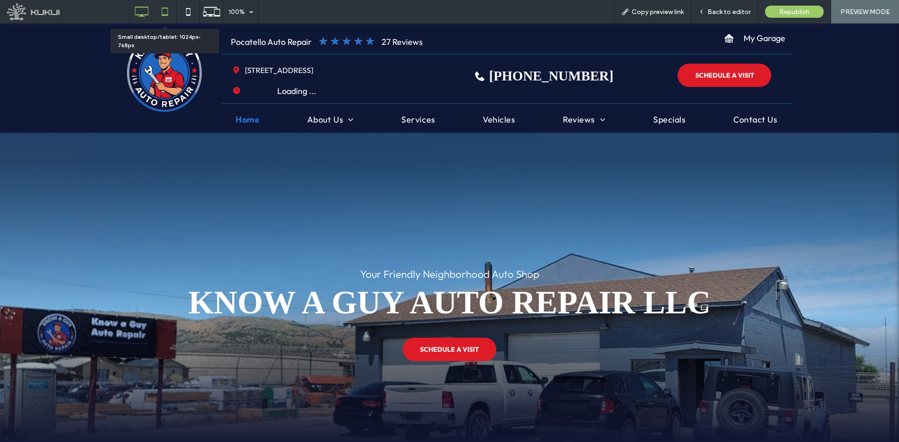
click at [166, 9] on icon at bounding box center [164, 11] width 19 height 19
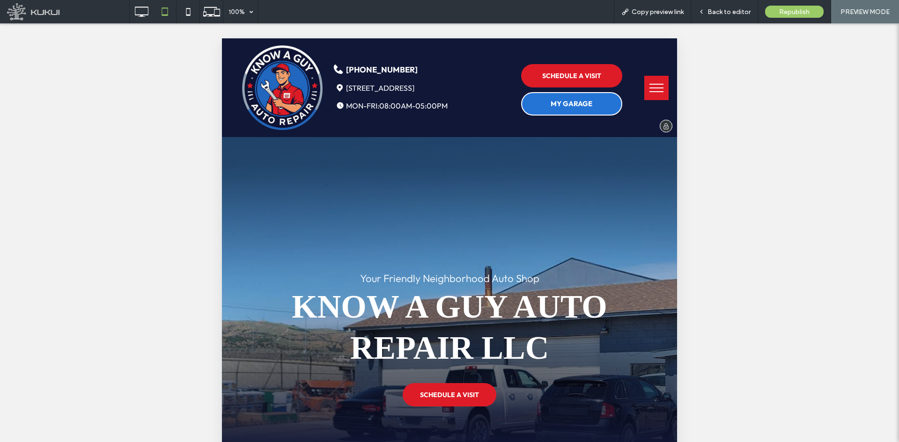
click at [536, 110] on div "MY GARAGE" at bounding box center [571, 103] width 101 height 23
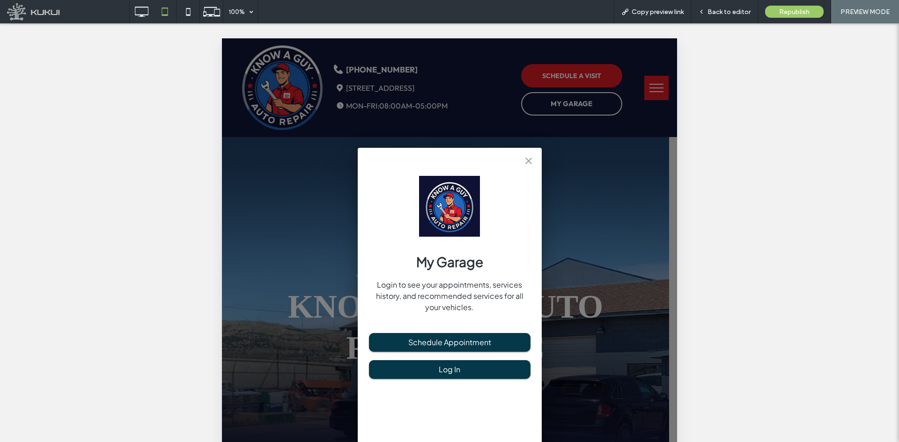
click at [527, 155] on icon "close" at bounding box center [528, 160] width 11 height 11
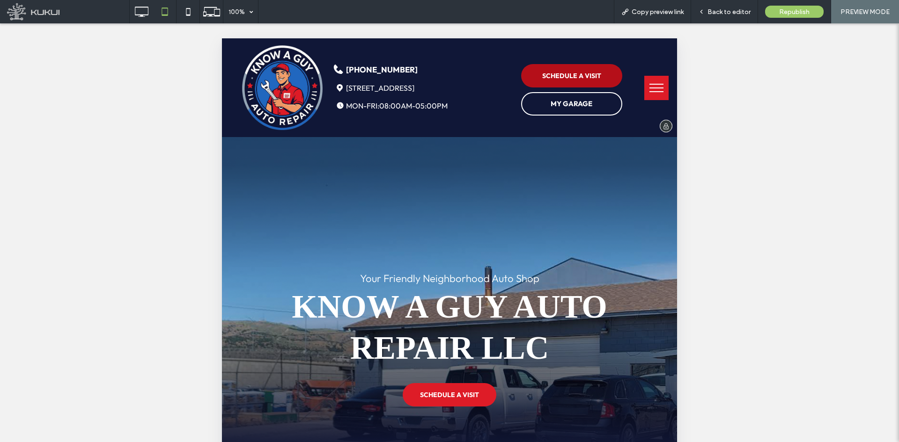
click at [548, 77] on span "SCHEDULE A VISIT" at bounding box center [571, 76] width 59 height 8
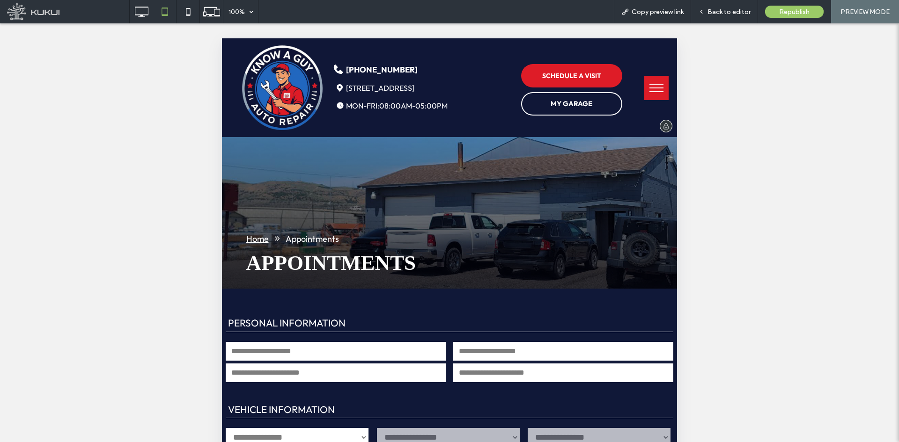
click at [274, 95] on img at bounding box center [282, 87] width 81 height 85
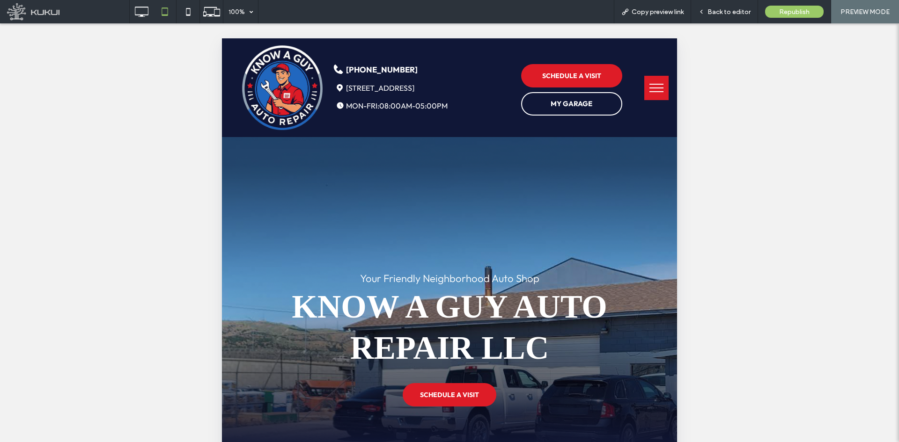
scroll to position [94, 0]
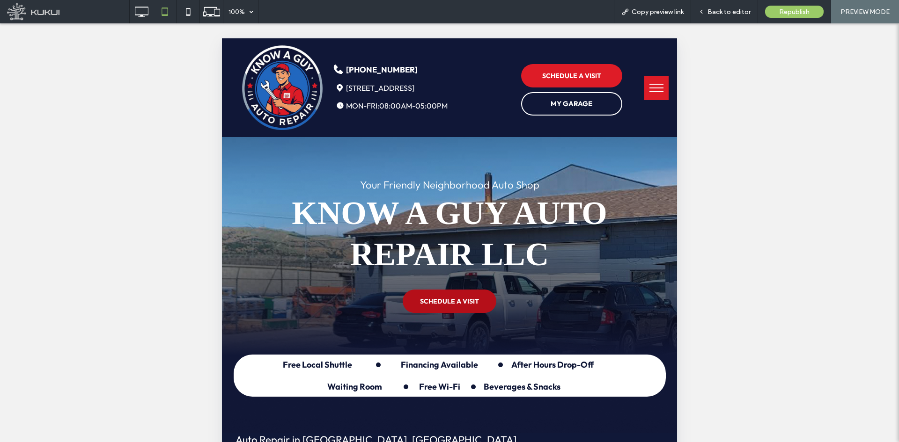
click at [455, 306] on span "SCHEDULE A VISIT" at bounding box center [449, 302] width 59 height 18
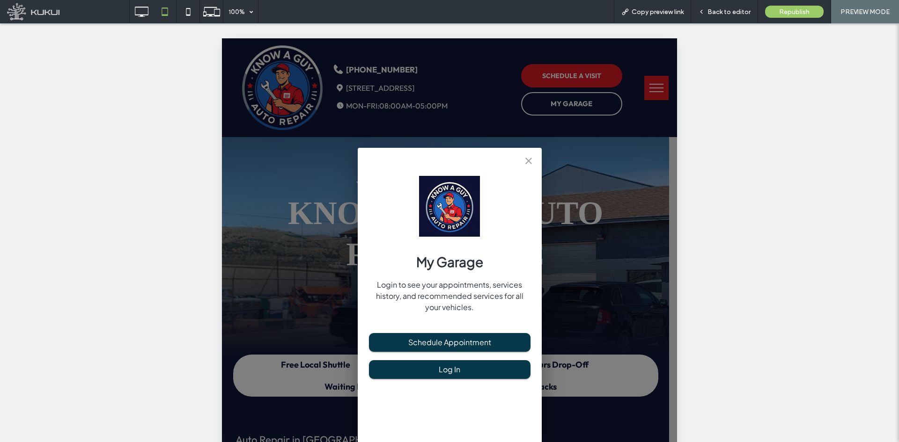
click at [528, 163] on icon "close" at bounding box center [528, 160] width 11 height 11
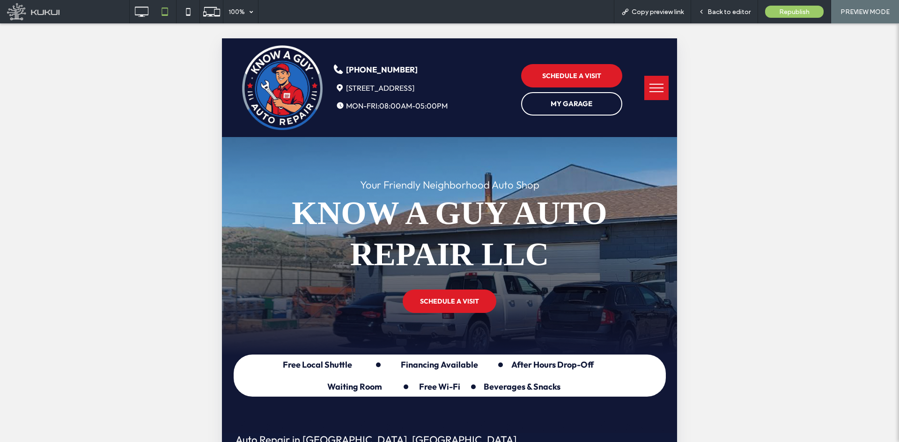
scroll to position [185, 0]
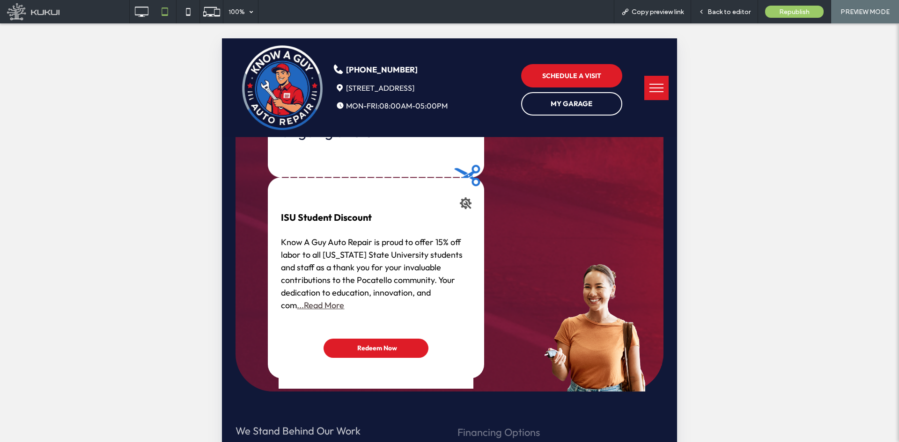
scroll to position [1358, 0]
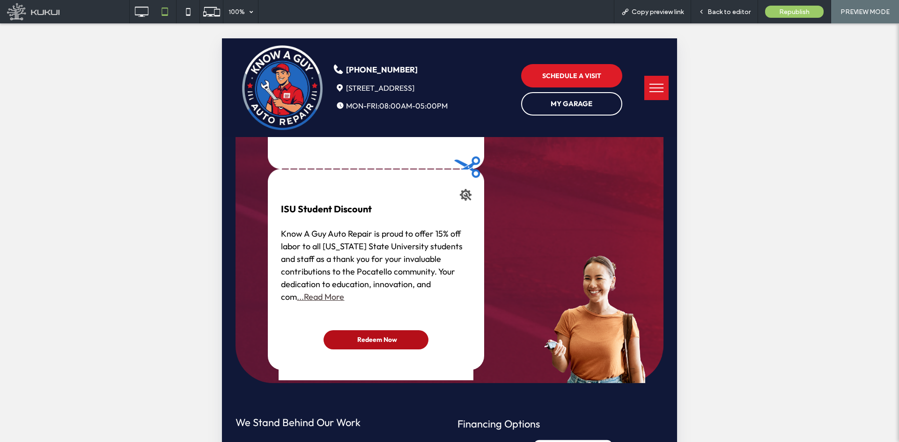
click at [401, 340] on link "Redeem Now" at bounding box center [375, 340] width 105 height 19
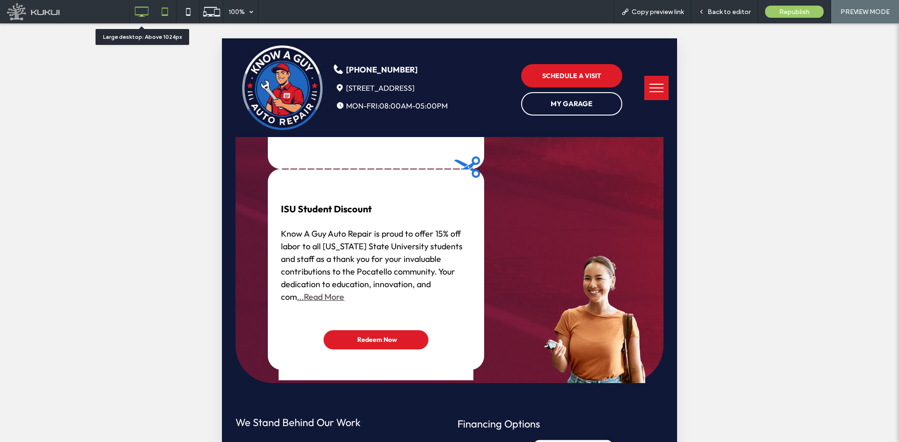
click at [136, 11] on icon at bounding box center [141, 11] width 19 height 19
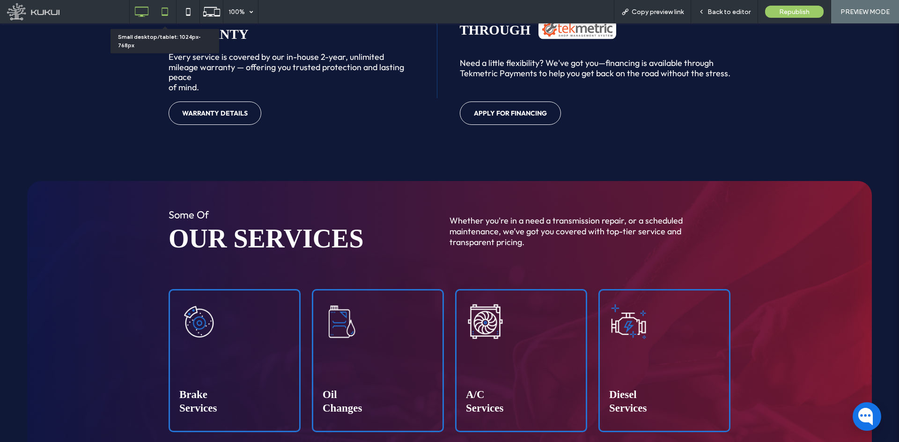
click at [169, 9] on icon at bounding box center [164, 11] width 19 height 19
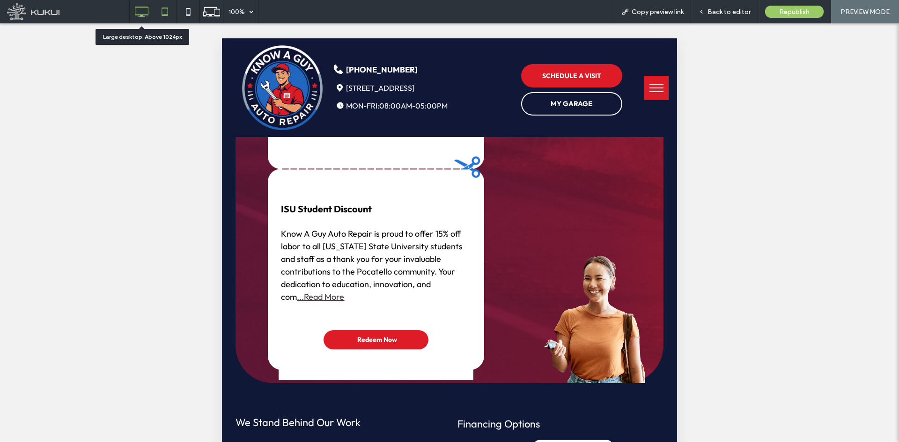
click at [147, 14] on icon at bounding box center [141, 11] width 19 height 19
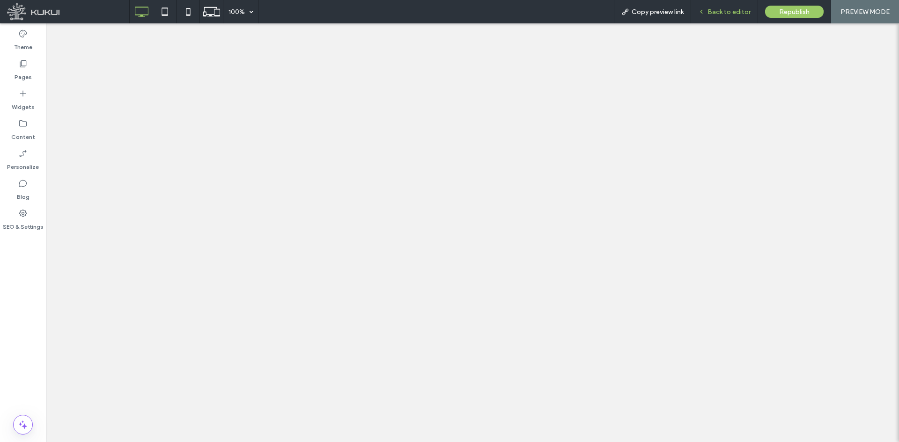
click at [709, 11] on span "Back to editor" at bounding box center [728, 12] width 43 height 8
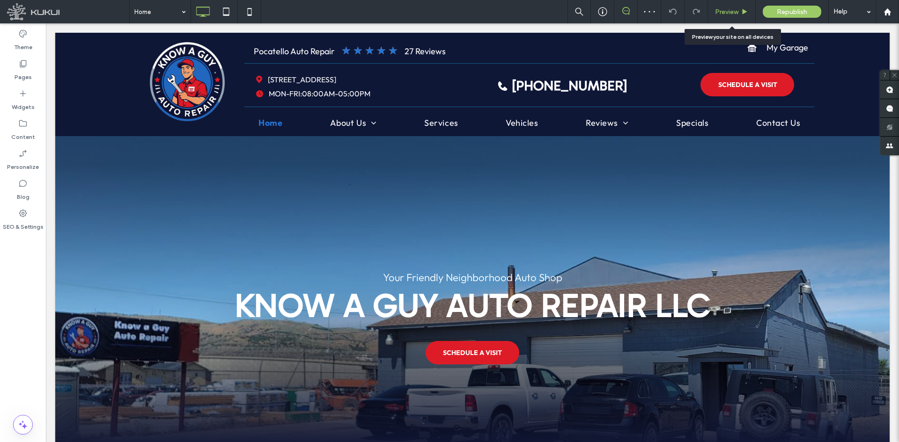
click at [716, 9] on span "Preview" at bounding box center [726, 12] width 23 height 8
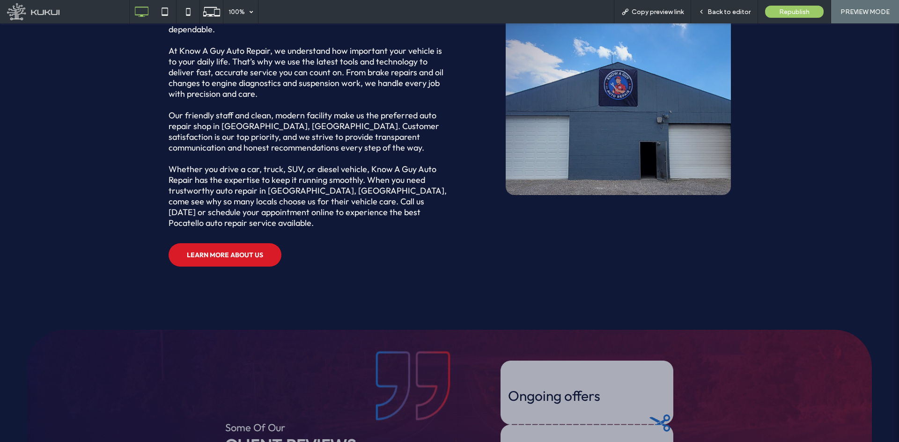
scroll to position [983, 0]
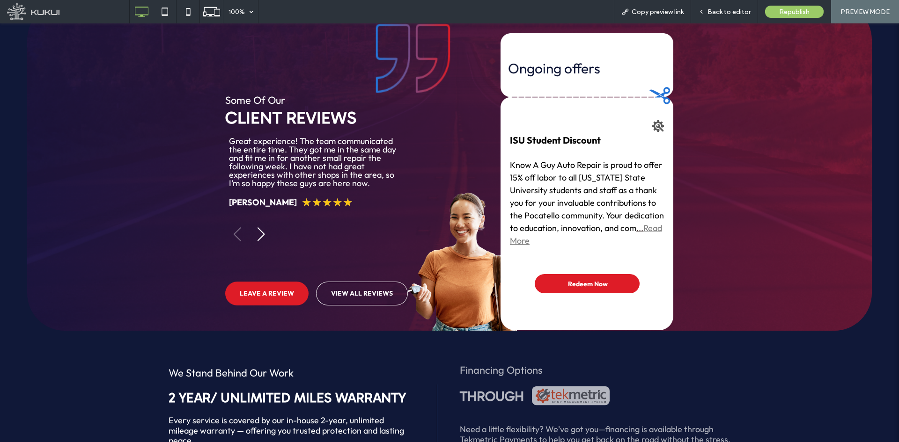
click at [616, 223] on span "Read More" at bounding box center [586, 234] width 152 height 23
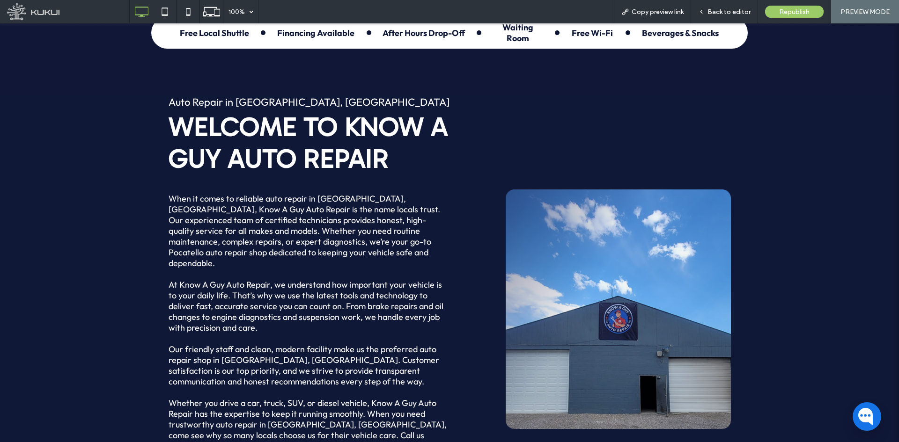
scroll to position [140, 0]
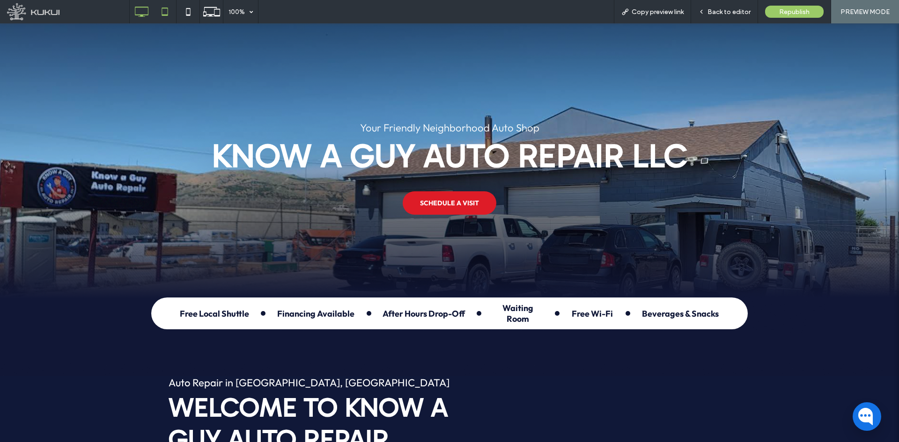
click at [169, 9] on icon at bounding box center [164, 11] width 19 height 19
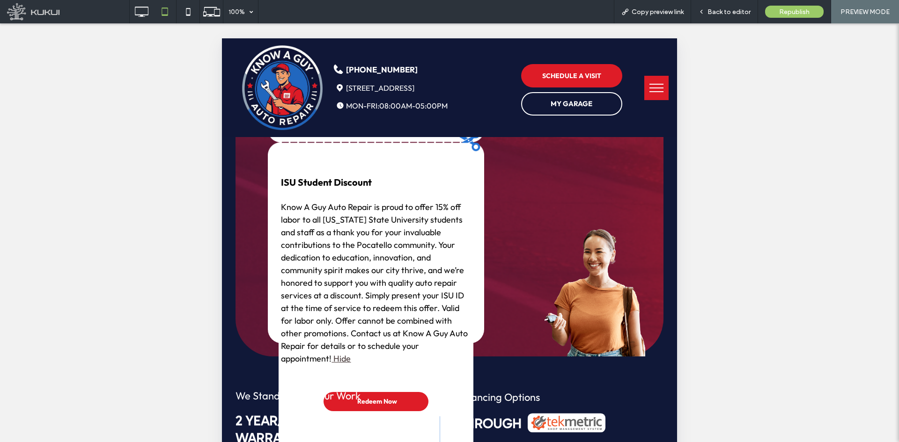
scroll to position [1404, 0]
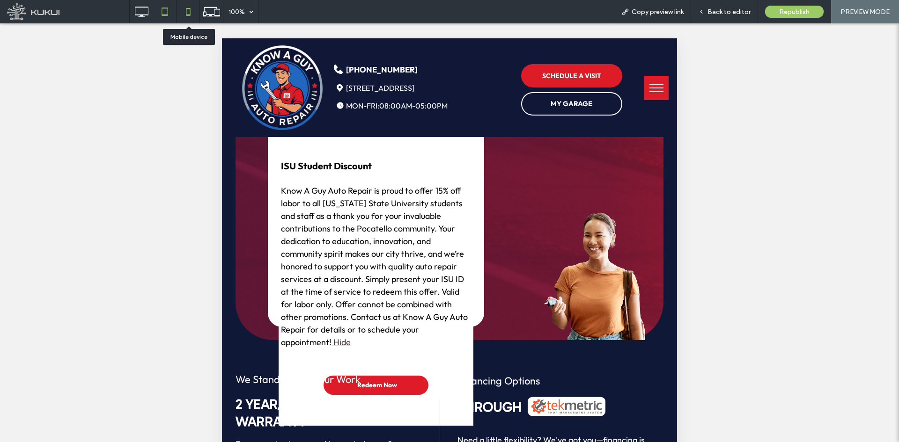
click at [194, 12] on icon at bounding box center [188, 11] width 19 height 19
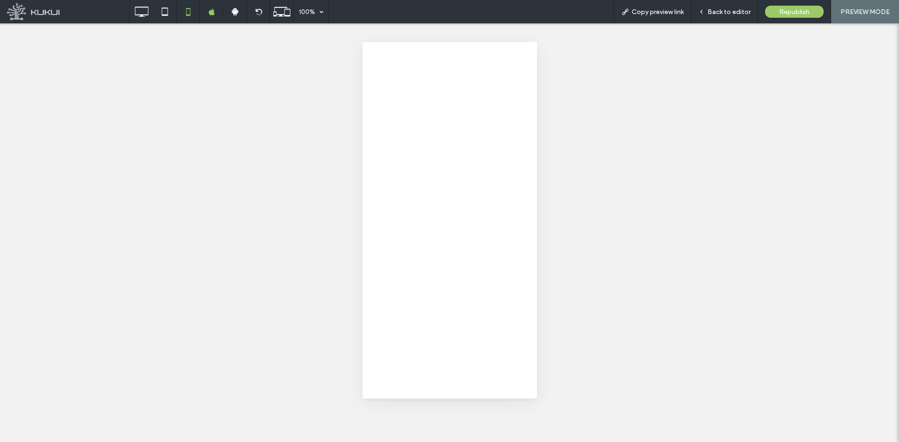
scroll to position [0, 0]
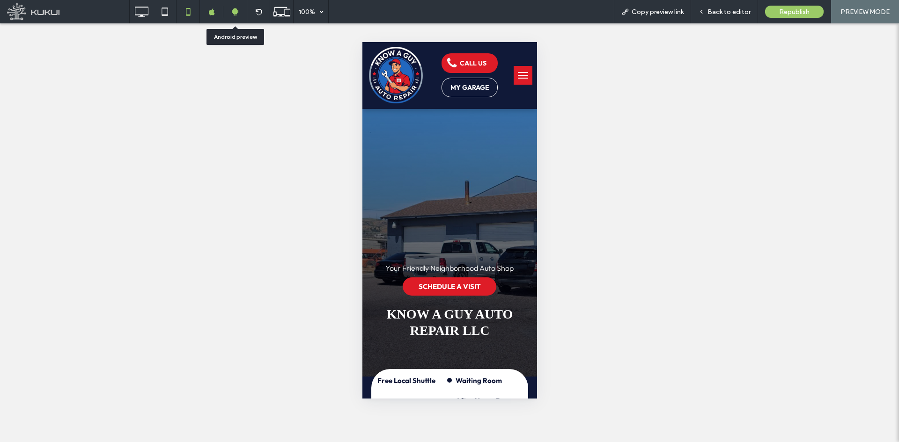
click at [236, 13] on icon at bounding box center [235, 11] width 8 height 8
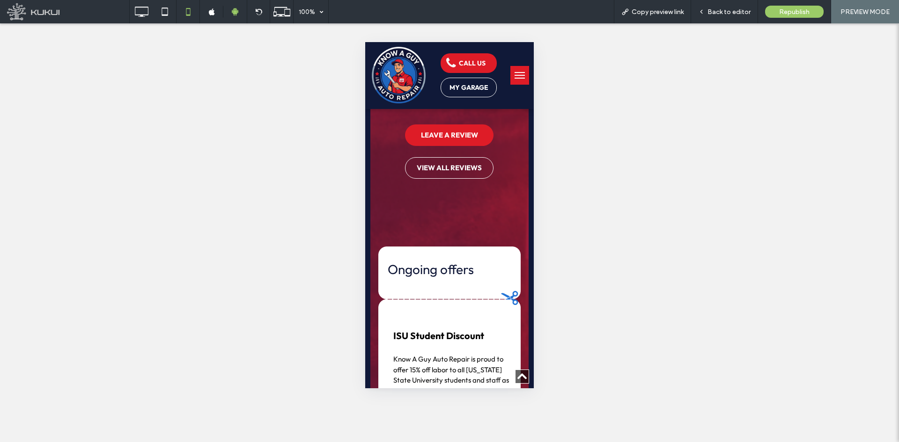
scroll to position [1311, 0]
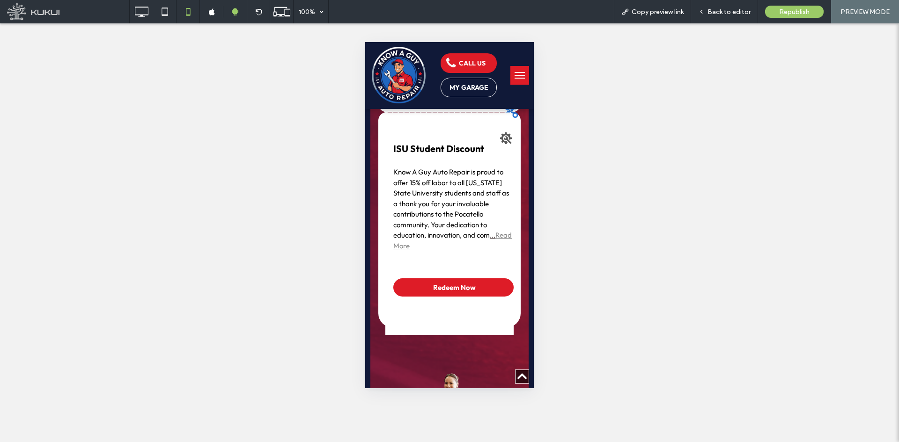
click at [438, 231] on span "Read More" at bounding box center [452, 241] width 118 height 20
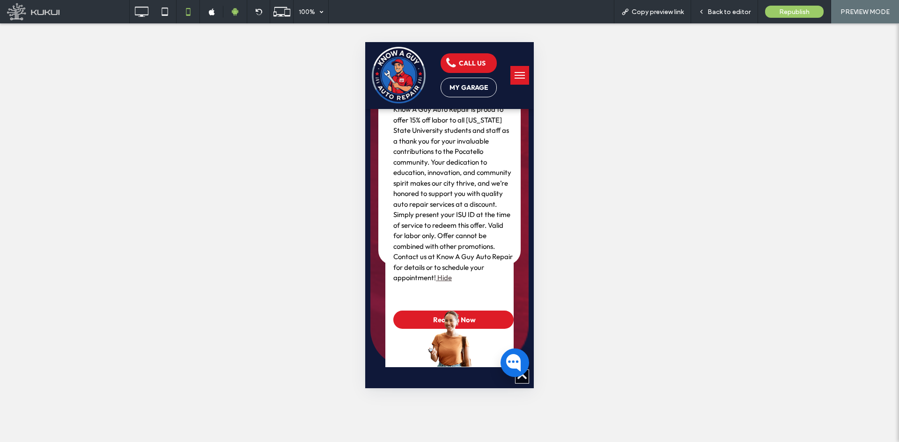
scroll to position [1451, 0]
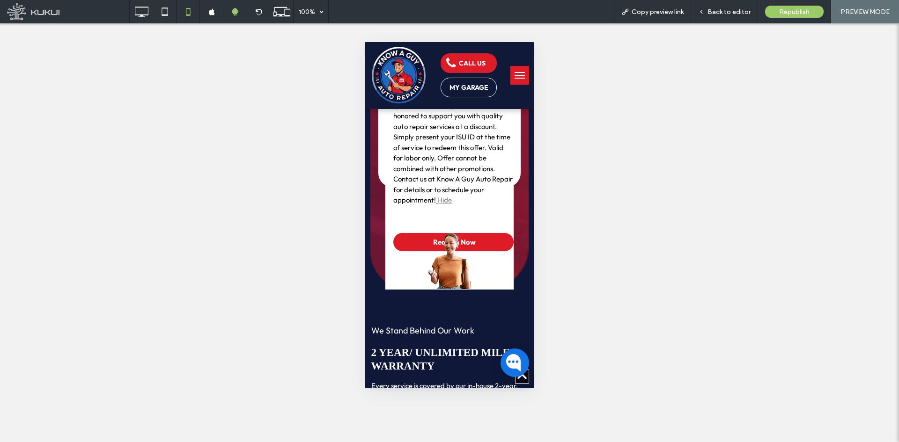
click at [437, 196] on span "Hide" at bounding box center [444, 200] width 15 height 9
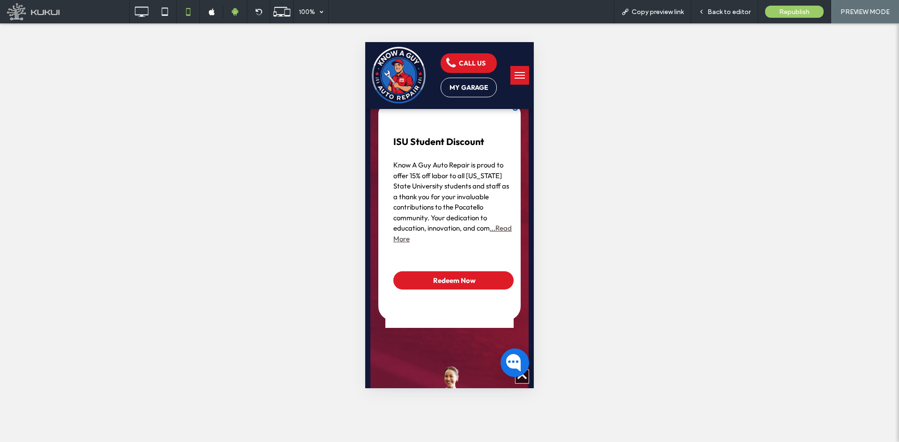
scroll to position [1264, 0]
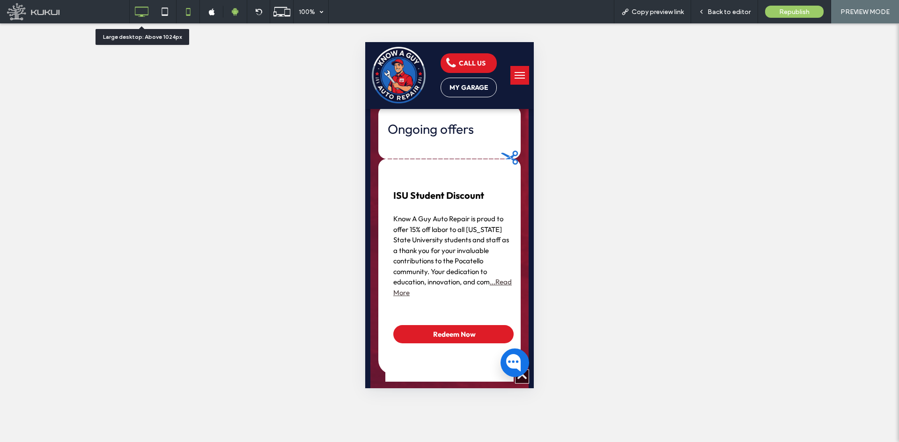
click at [140, 5] on icon at bounding box center [141, 11] width 19 height 19
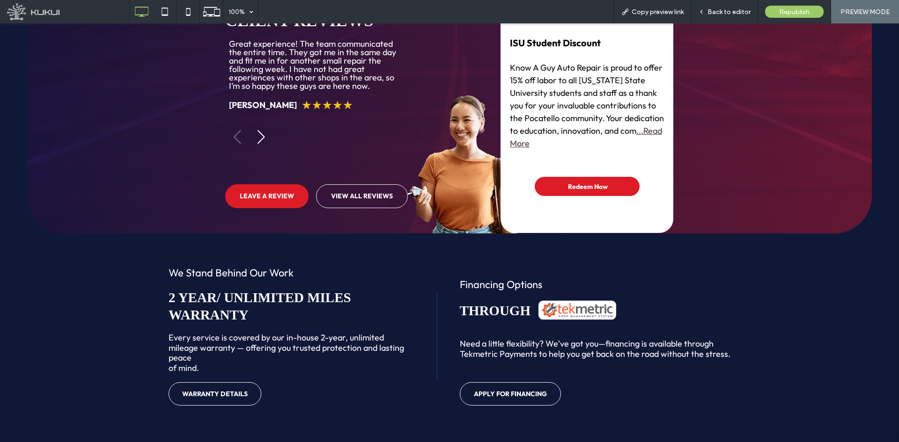
scroll to position [983, 0]
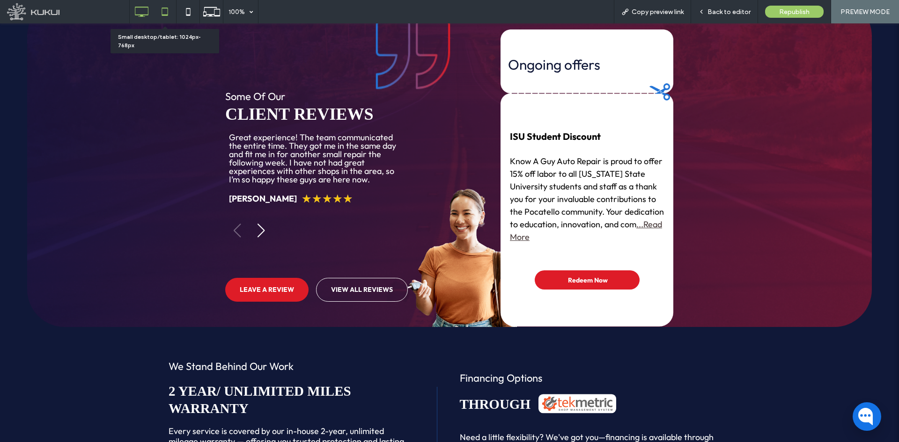
click at [161, 10] on icon at bounding box center [164, 11] width 19 height 19
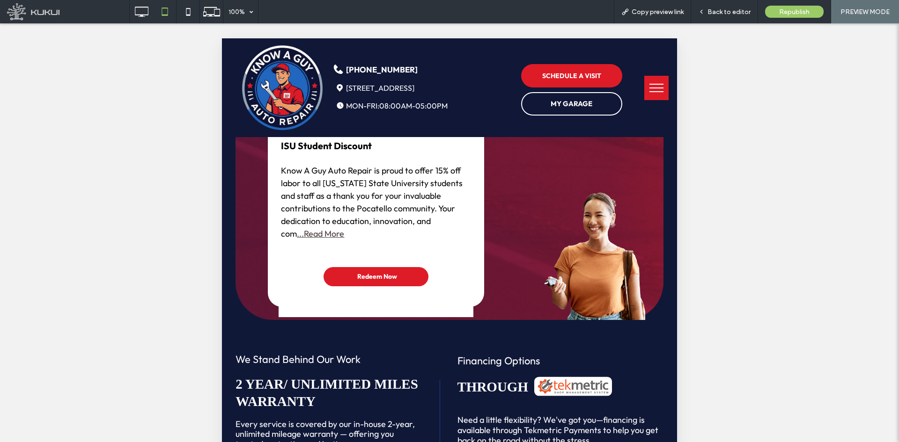
scroll to position [1404, 0]
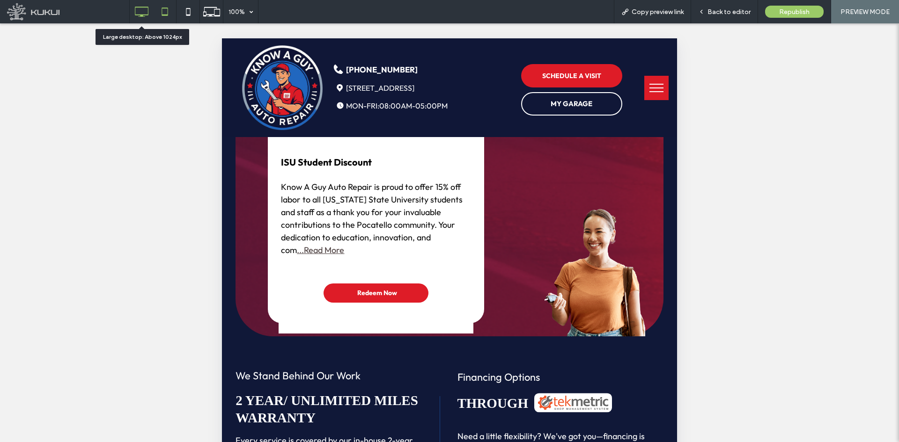
click at [143, 18] on icon at bounding box center [141, 11] width 19 height 19
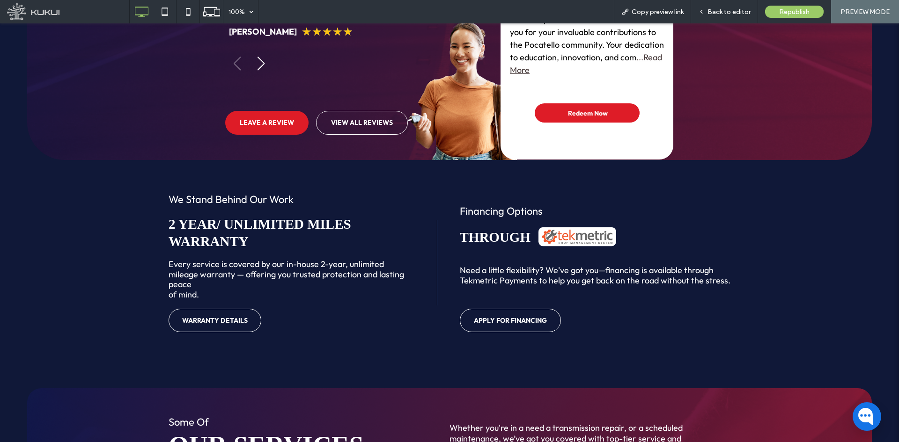
scroll to position [1028, 0]
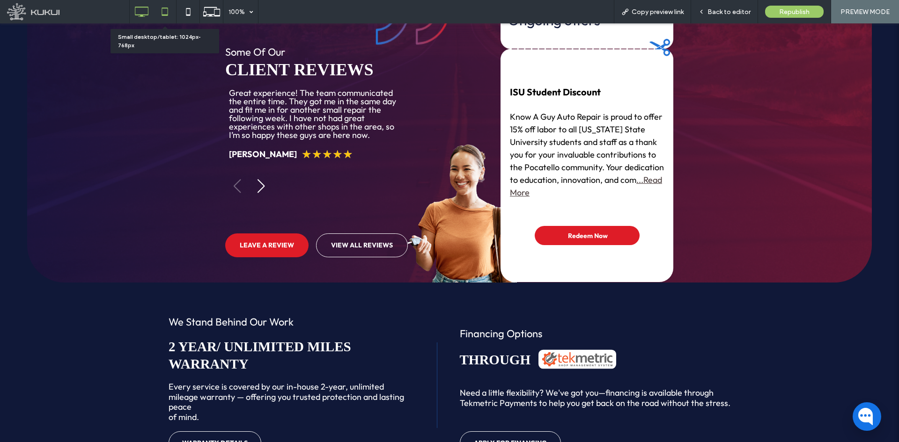
click at [163, 18] on icon at bounding box center [164, 11] width 19 height 19
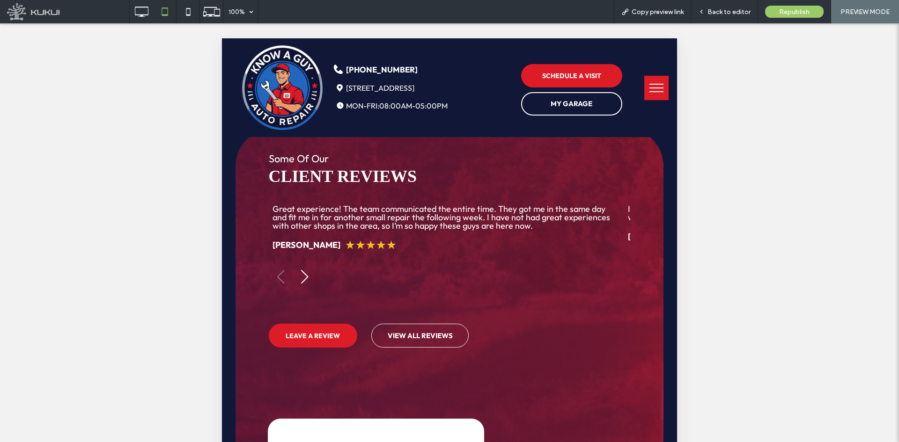
click at [644, 89] on button "menu" at bounding box center [656, 88] width 24 height 24
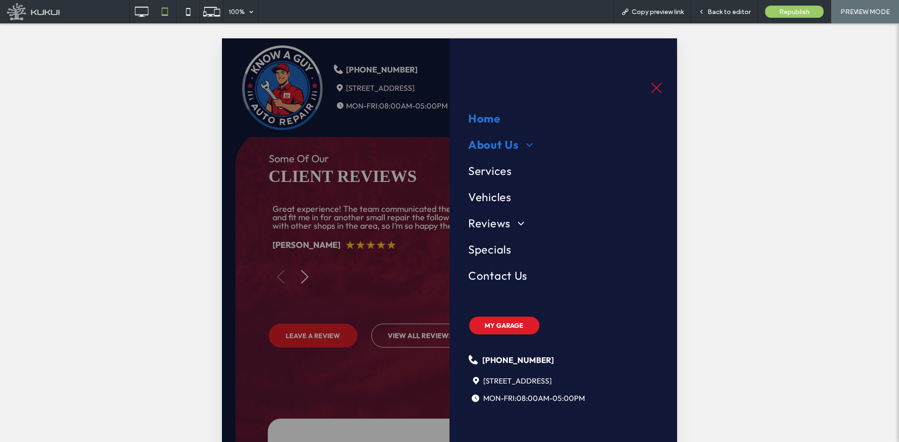
click at [507, 140] on span "About Us" at bounding box center [500, 144] width 65 height 17
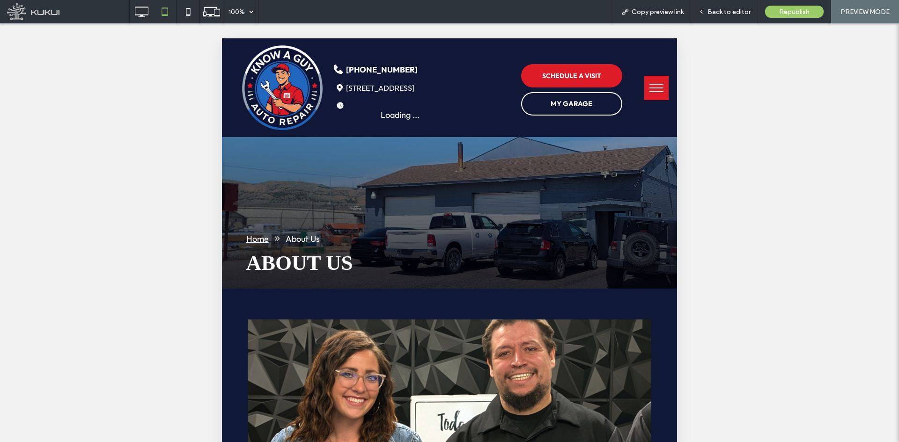
scroll to position [0, 0]
click at [654, 88] on span "menu" at bounding box center [656, 88] width 14 height 1
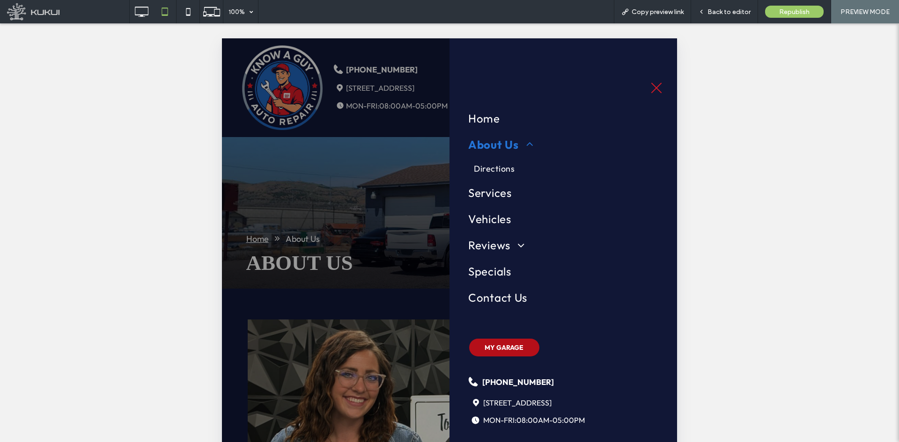
click at [511, 350] on span "MY GARAGE" at bounding box center [504, 348] width 39 height 18
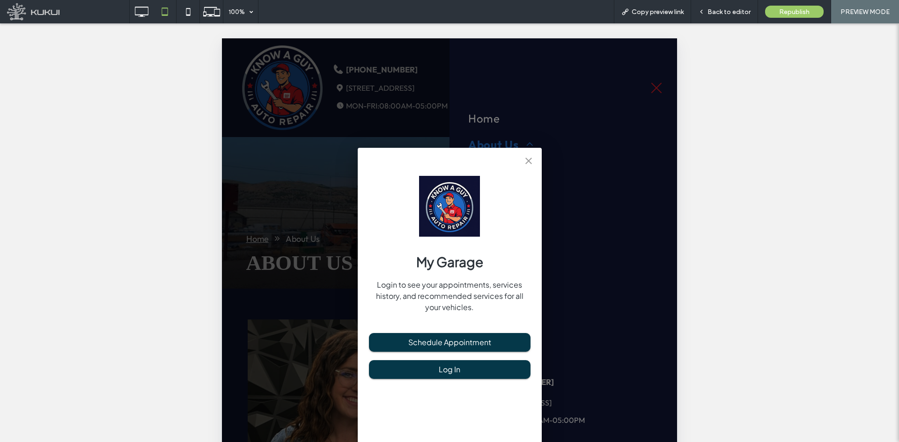
click at [530, 157] on icon "close" at bounding box center [528, 160] width 11 height 11
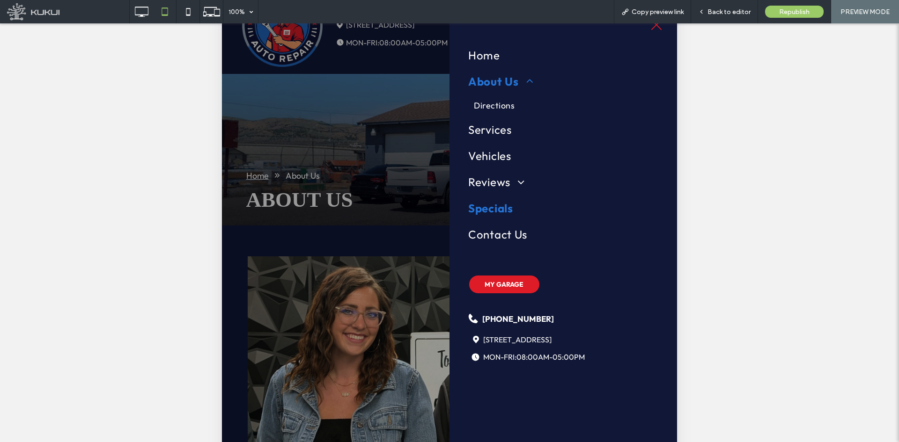
scroll to position [47, 0]
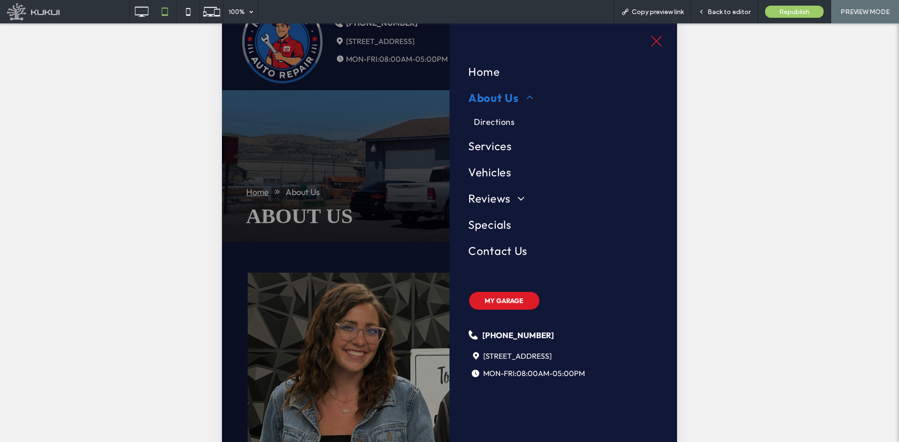
click at [658, 42] on button "menu" at bounding box center [656, 41] width 24 height 24
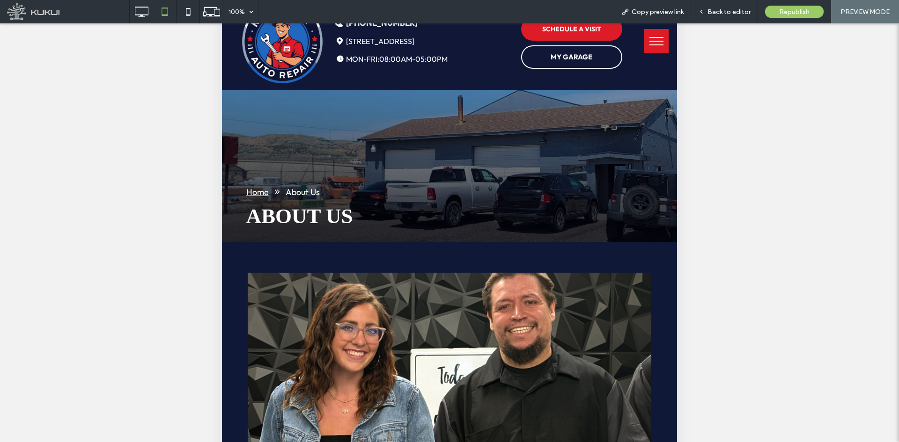
click at [654, 41] on span "menu" at bounding box center [656, 41] width 14 height 1
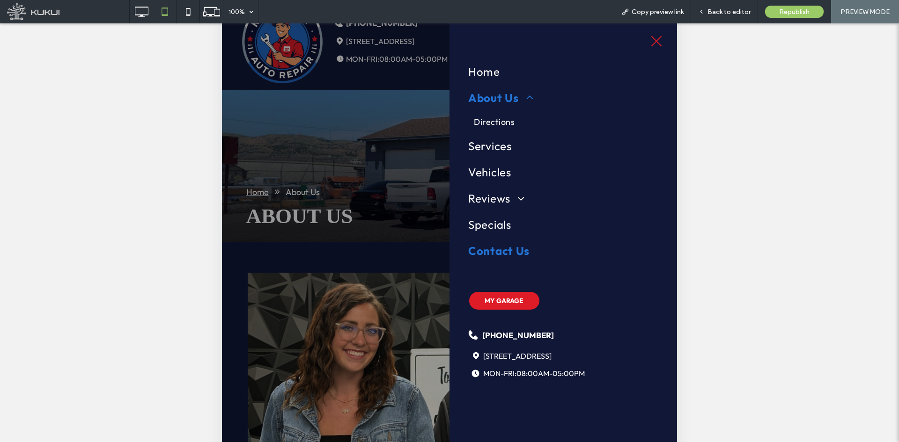
click at [491, 251] on span "Contact Us" at bounding box center [498, 250] width 61 height 17
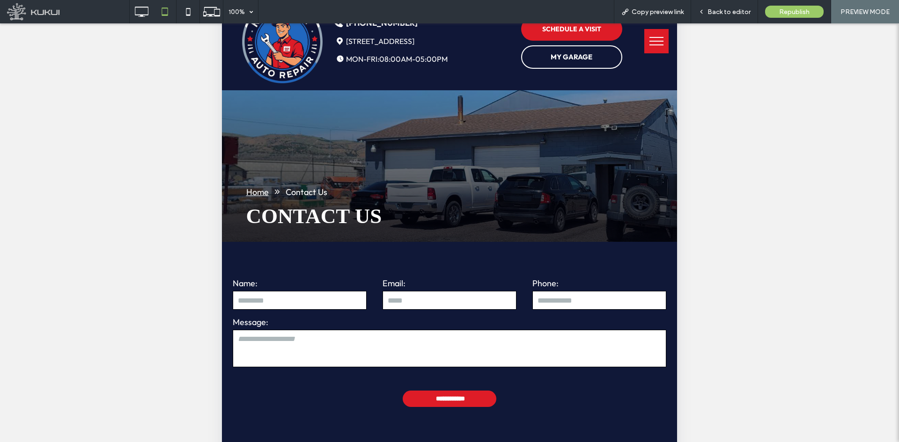
click at [655, 43] on button "menu" at bounding box center [656, 41] width 24 height 24
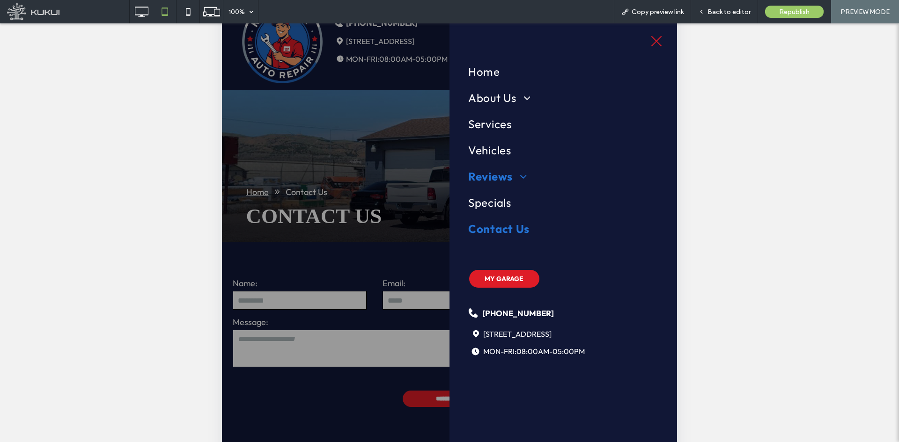
click at [495, 180] on span "Reviews" at bounding box center [497, 176] width 59 height 17
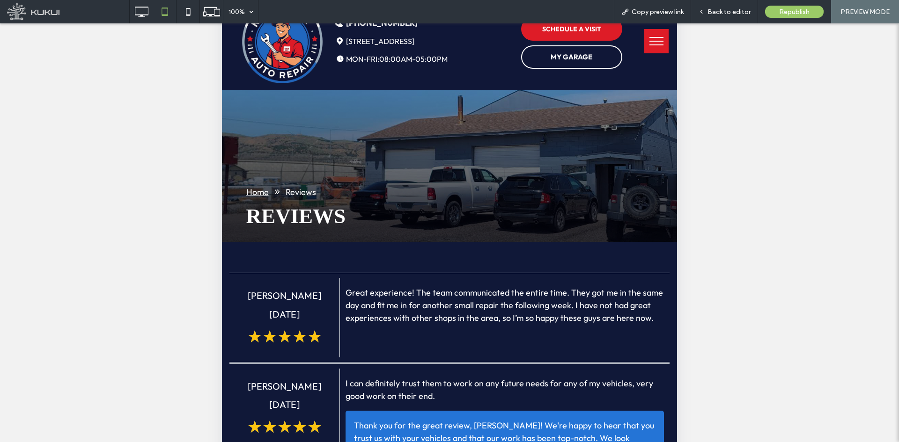
click at [644, 43] on button "menu" at bounding box center [656, 41] width 24 height 24
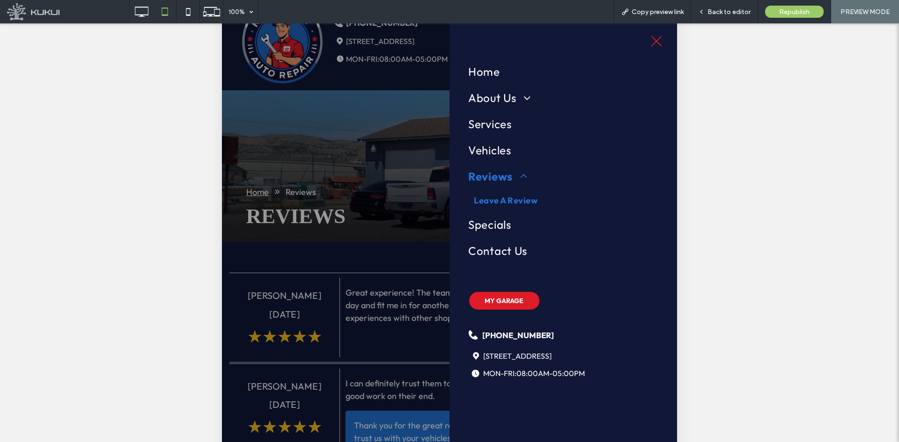
click at [517, 197] on span "Leave A Review" at bounding box center [506, 200] width 64 height 13
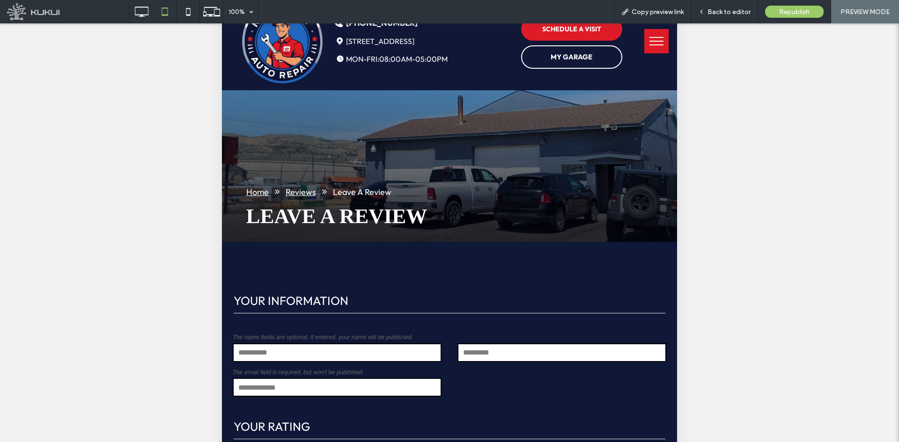
click at [644, 42] on button "menu" at bounding box center [656, 41] width 24 height 24
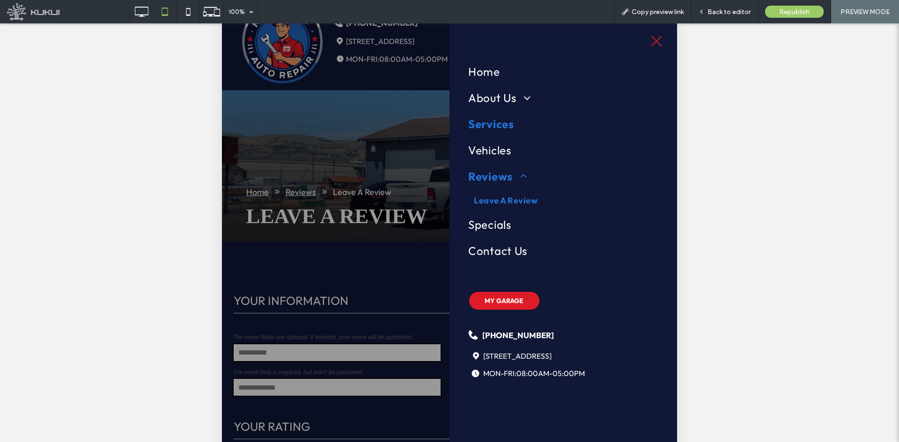
click at [490, 132] on span "Services" at bounding box center [491, 124] width 46 height 17
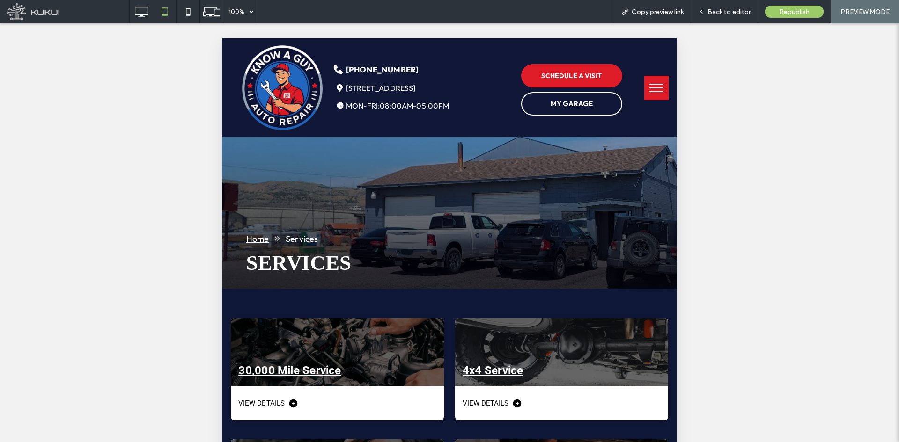
click at [647, 83] on button "menu" at bounding box center [656, 88] width 24 height 24
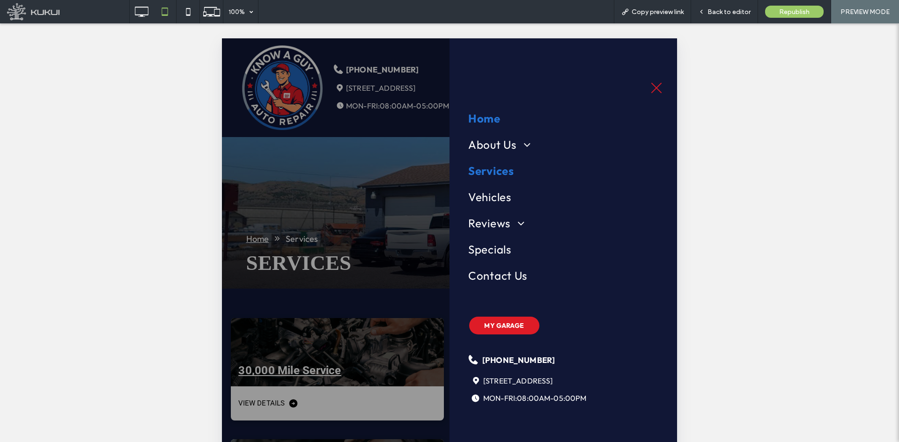
click at [497, 118] on span "Home" at bounding box center [484, 118] width 32 height 17
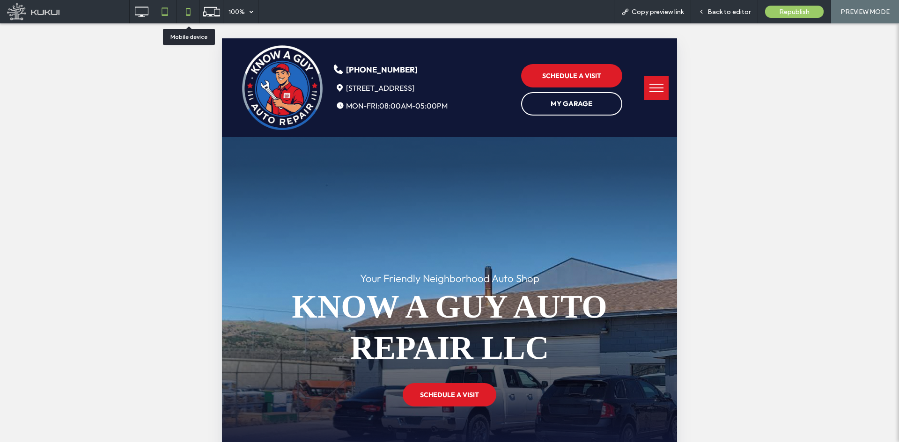
click at [191, 7] on icon at bounding box center [188, 11] width 19 height 19
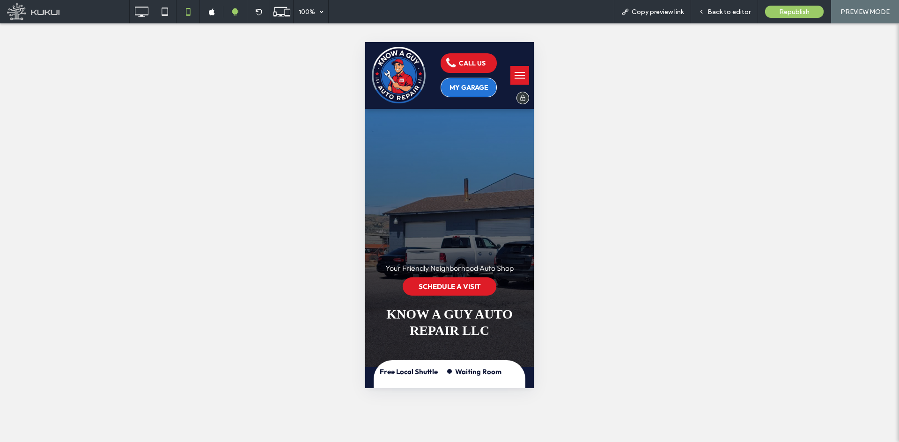
click at [452, 87] on span "MY GARAGE" at bounding box center [468, 88] width 39 height 18
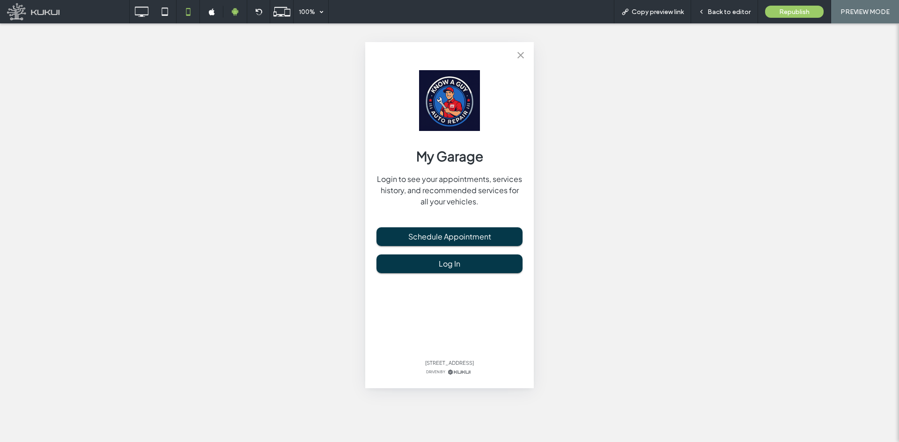
click at [518, 52] on icon "close" at bounding box center [520, 55] width 11 height 11
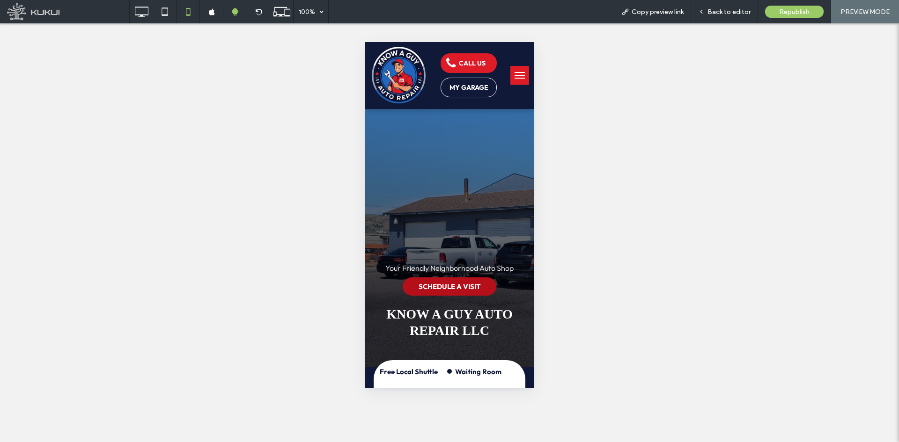
click at [457, 284] on span "SCHEDULE A VISIT" at bounding box center [450, 287] width 62 height 18
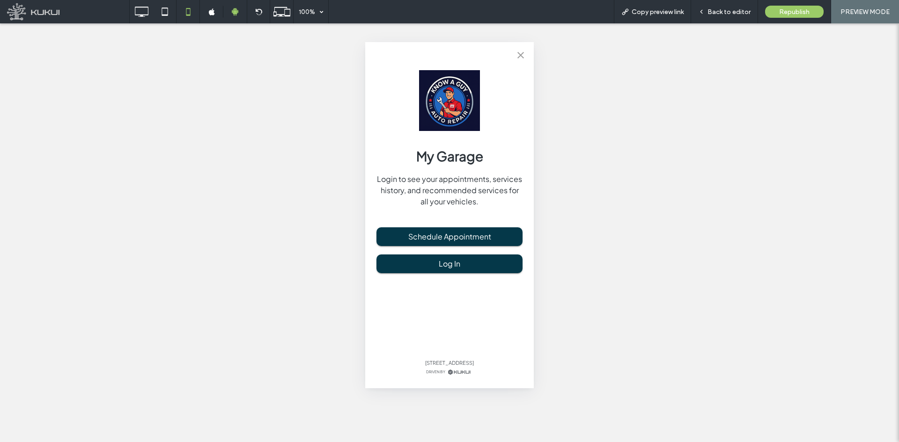
click at [518, 52] on icon "close" at bounding box center [520, 55] width 7 height 7
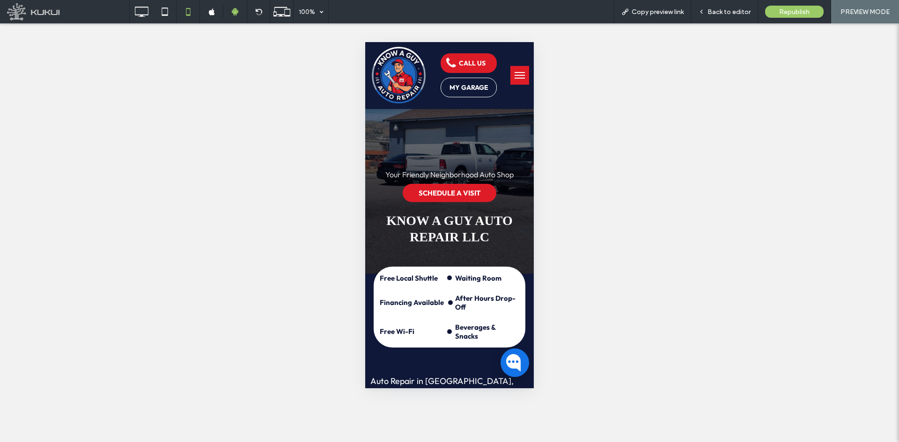
scroll to position [140, 0]
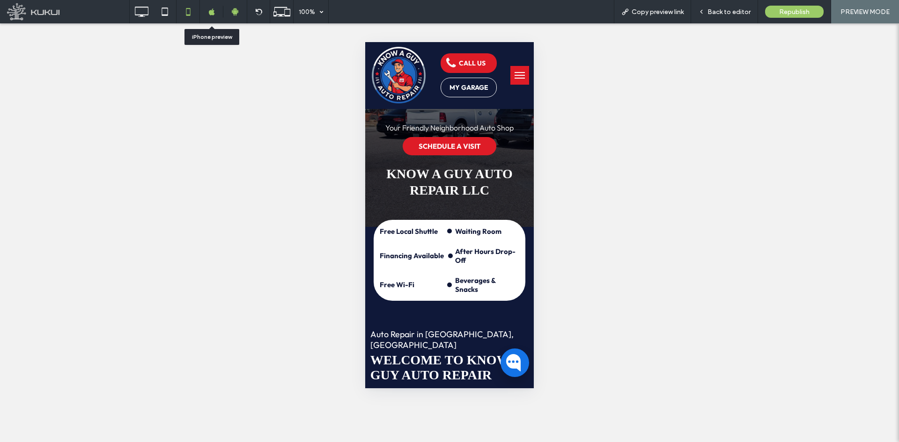
click at [216, 15] on div at bounding box center [211, 11] width 23 height 7
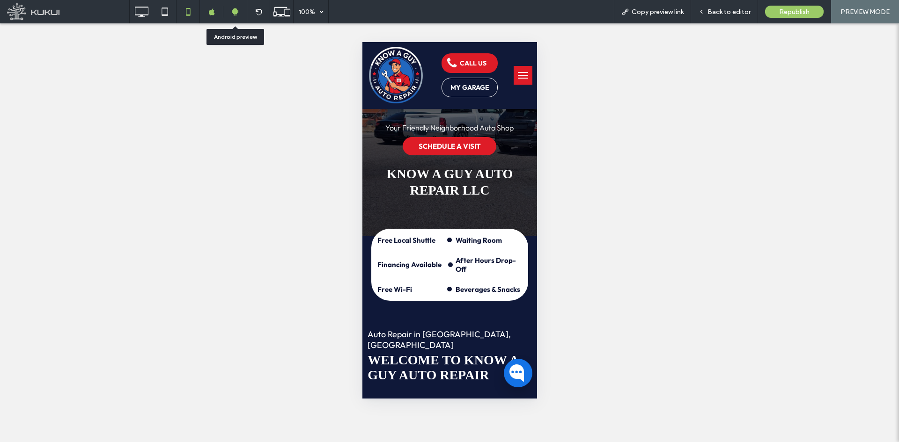
click at [234, 13] on icon at bounding box center [235, 11] width 8 height 8
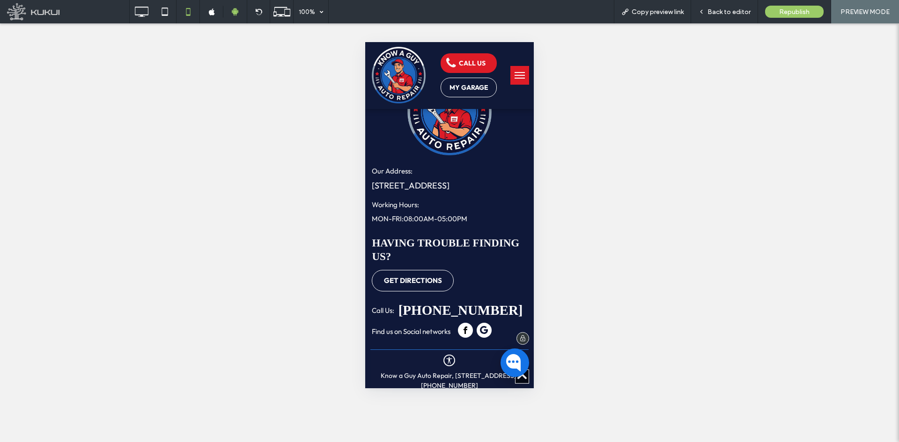
scroll to position [2684, 0]
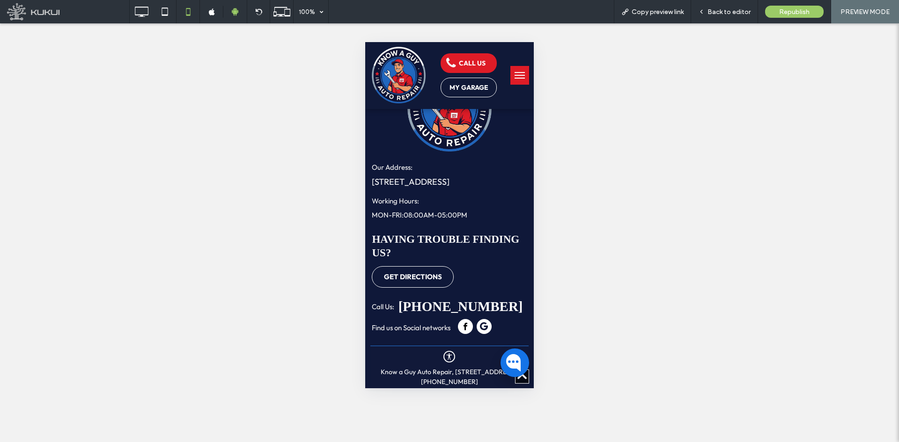
click at [510, 78] on button "menu" at bounding box center [519, 75] width 19 height 19
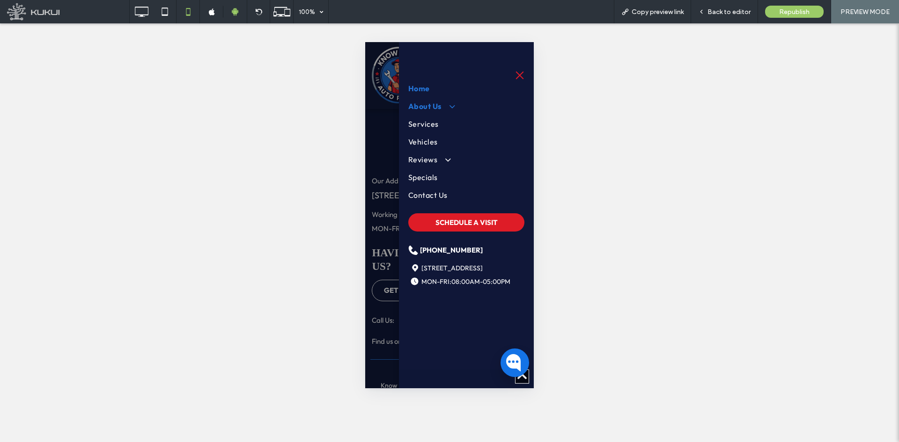
click at [427, 107] on span "About Us" at bounding box center [430, 106] width 45 height 11
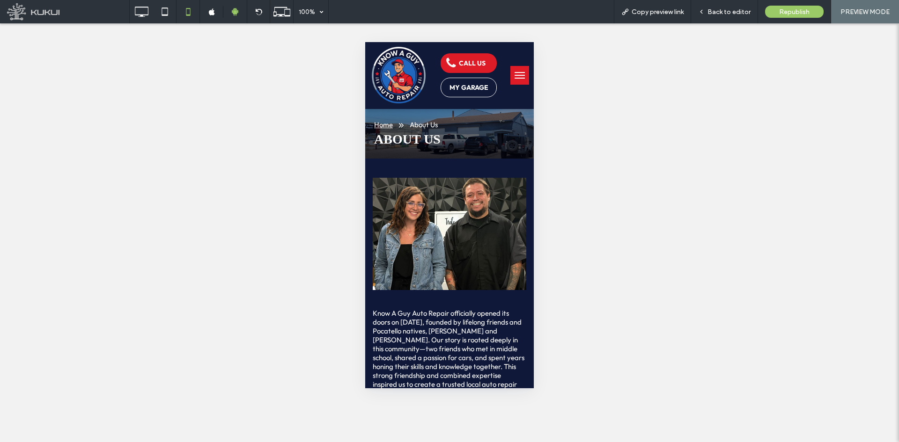
scroll to position [0, 0]
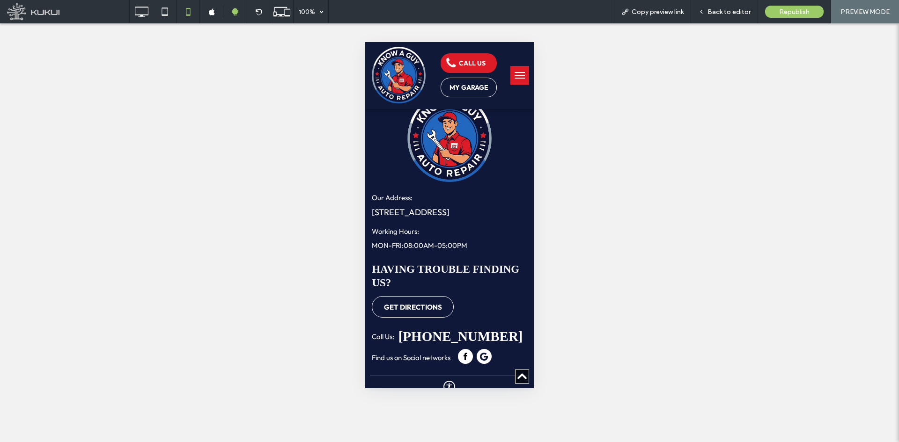
scroll to position [796, 0]
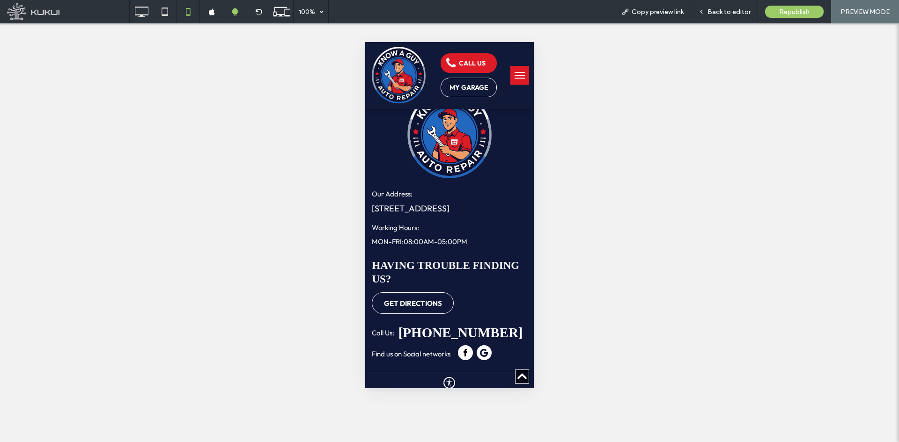
click at [515, 72] on button "menu" at bounding box center [519, 75] width 19 height 19
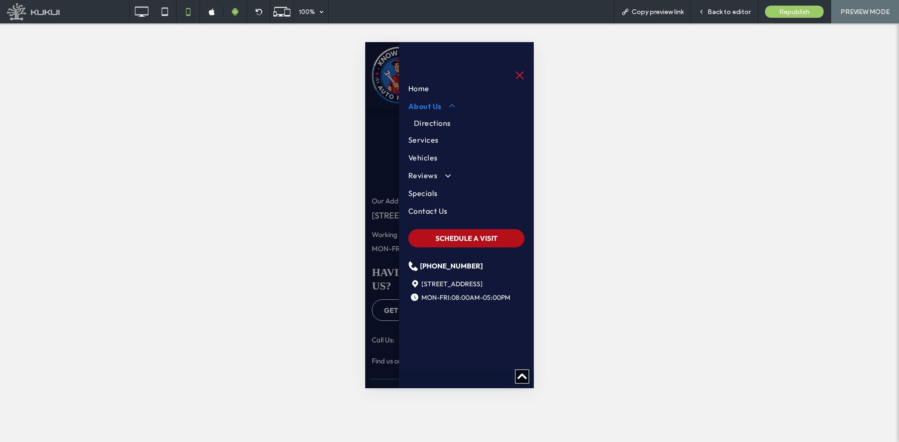
click at [482, 244] on span "SCHEDULE A VISIT" at bounding box center [466, 238] width 62 height 18
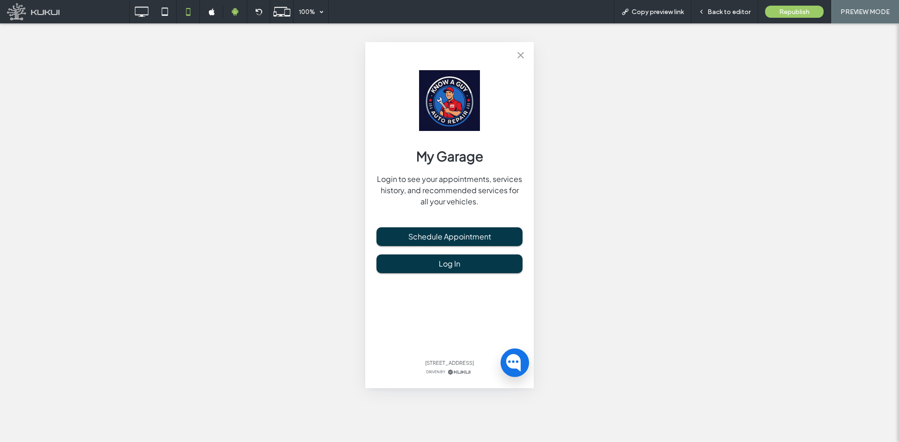
click at [526, 56] on icon "close" at bounding box center [520, 55] width 11 height 11
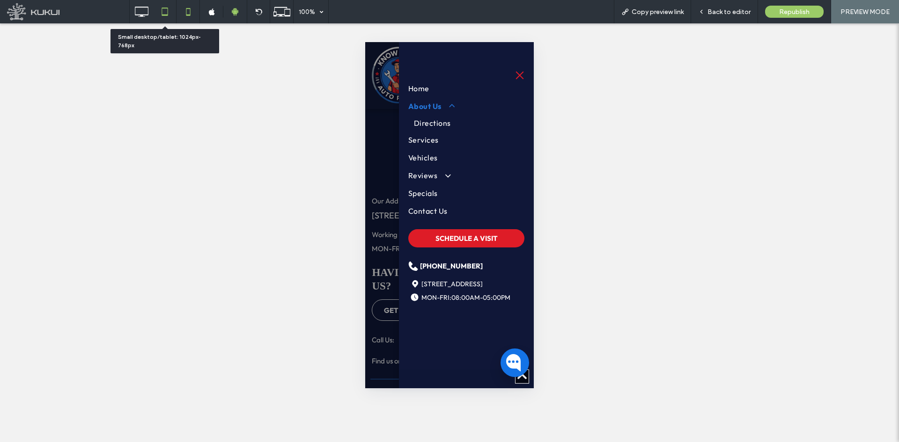
click at [156, 15] on icon at bounding box center [164, 11] width 19 height 19
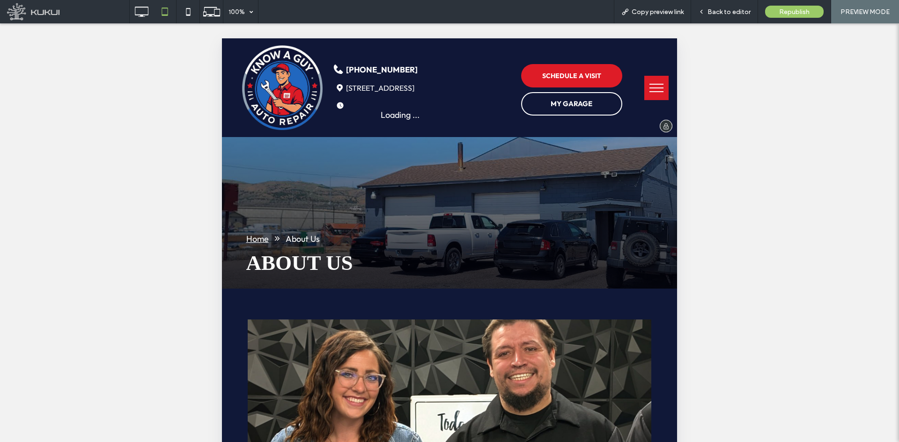
scroll to position [0, 0]
click at [650, 82] on button "menu" at bounding box center [656, 88] width 24 height 24
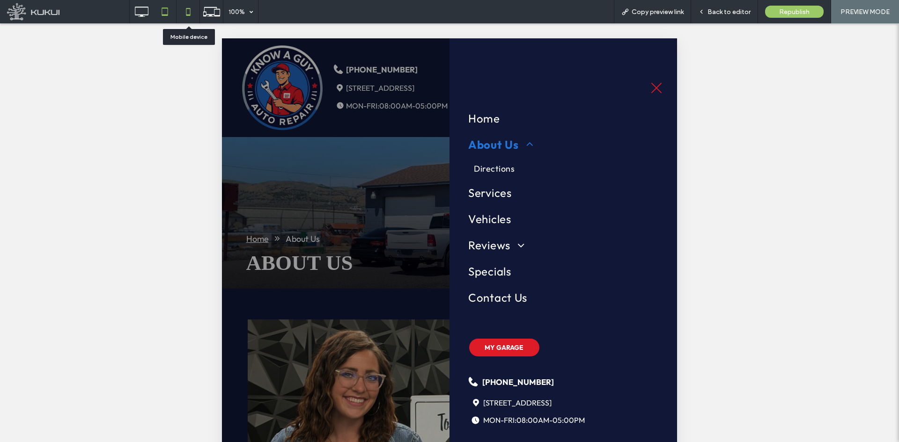
click at [186, 15] on use at bounding box center [188, 11] width 4 height 7
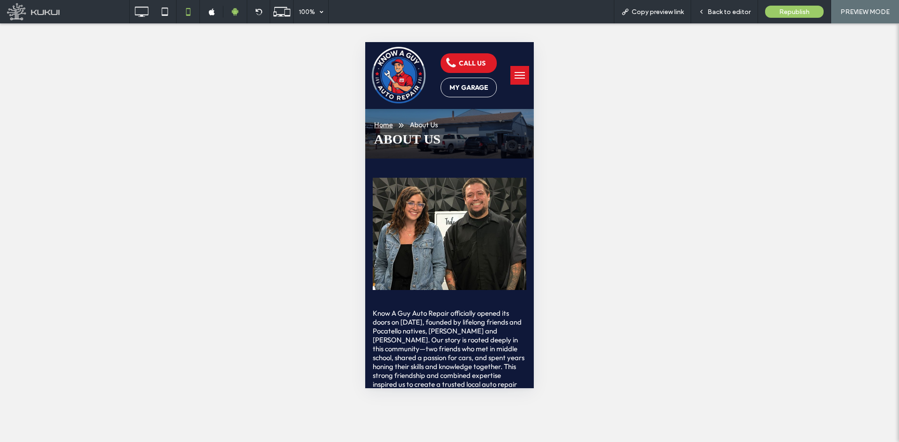
click at [514, 78] on span "menu" at bounding box center [519, 78] width 10 height 1
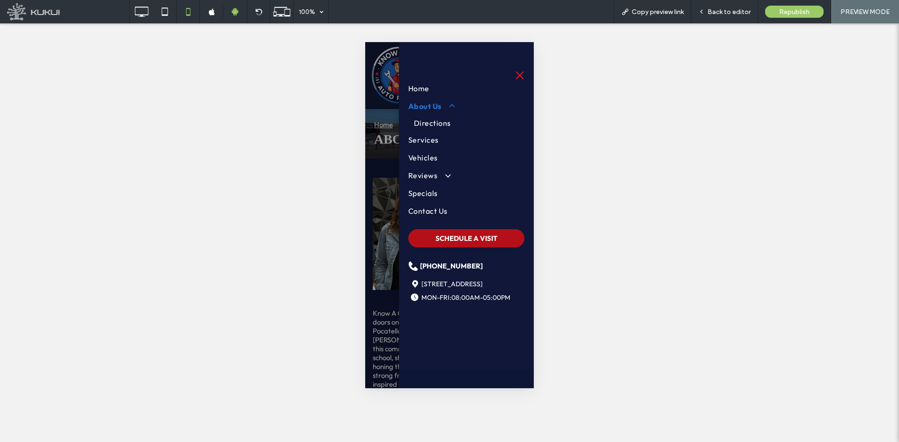
click at [479, 235] on span "SCHEDULE A VISIT" at bounding box center [466, 238] width 62 height 18
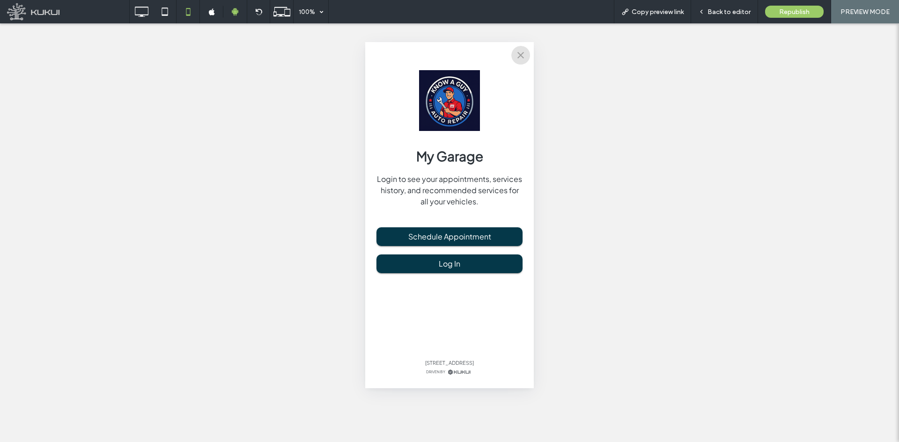
click at [520, 55] on icon "close" at bounding box center [520, 55] width 11 height 11
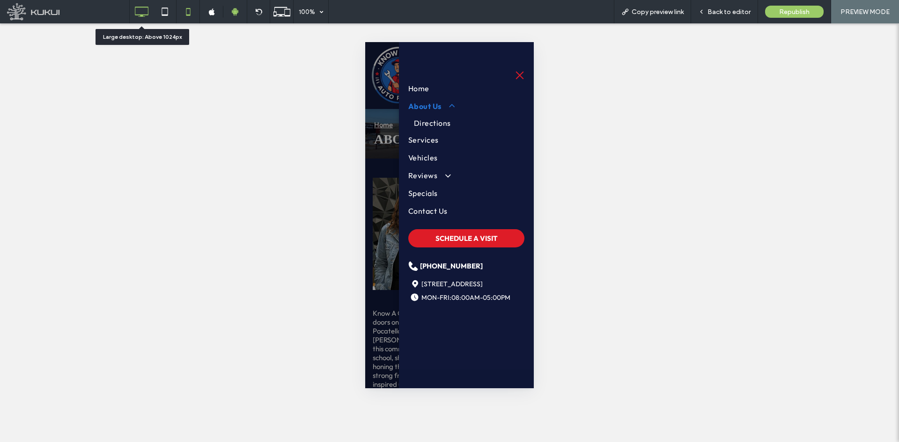
click at [144, 14] on icon at bounding box center [141, 11] width 19 height 19
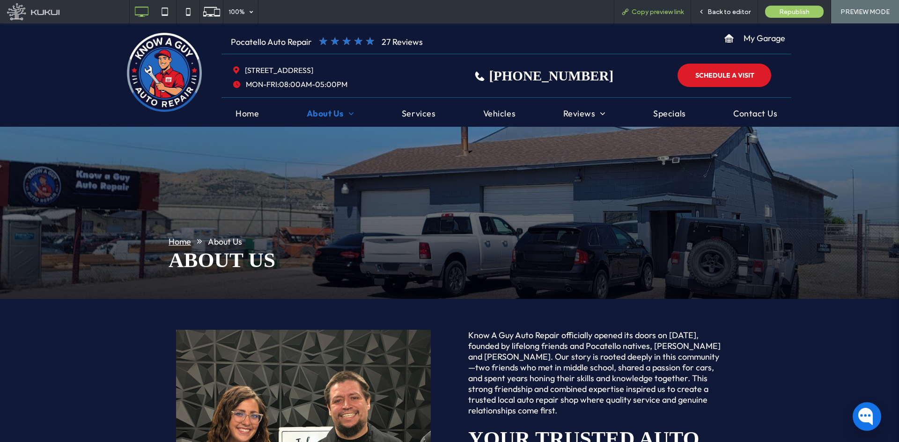
click at [667, 14] on span "Copy preview link" at bounding box center [658, 12] width 52 height 8
click at [715, 11] on span "Back to editor" at bounding box center [728, 12] width 43 height 8
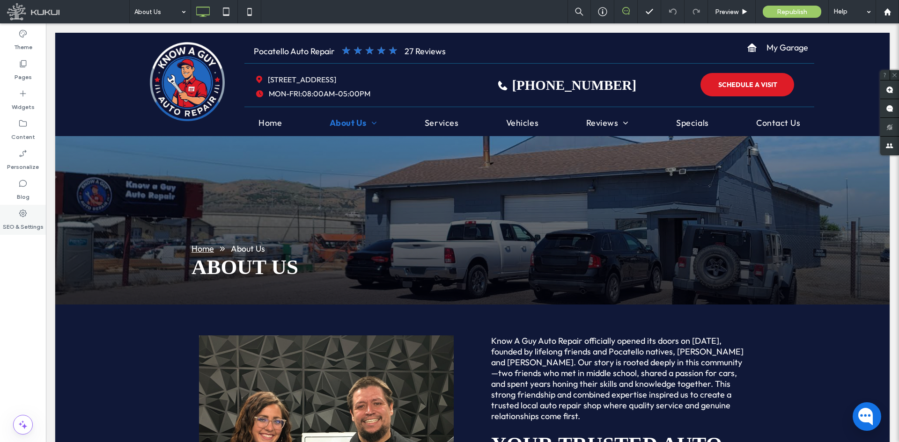
click at [24, 217] on icon at bounding box center [22, 213] width 9 height 9
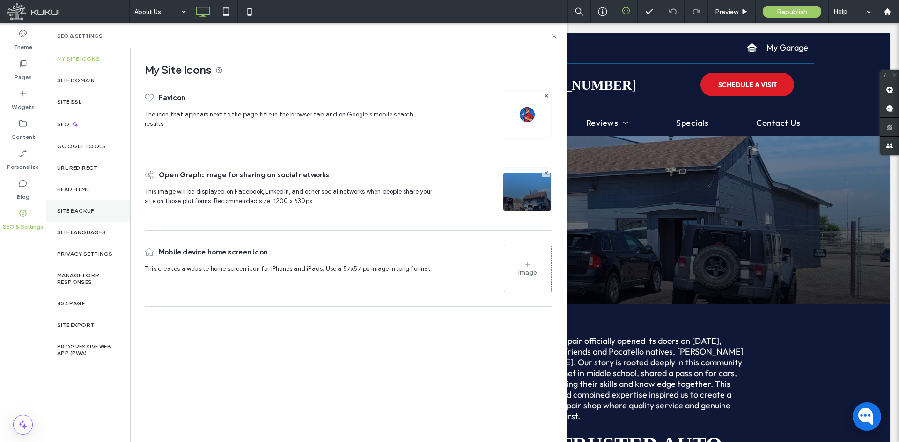
click at [89, 220] on div "Site Backup" at bounding box center [88, 211] width 84 height 22
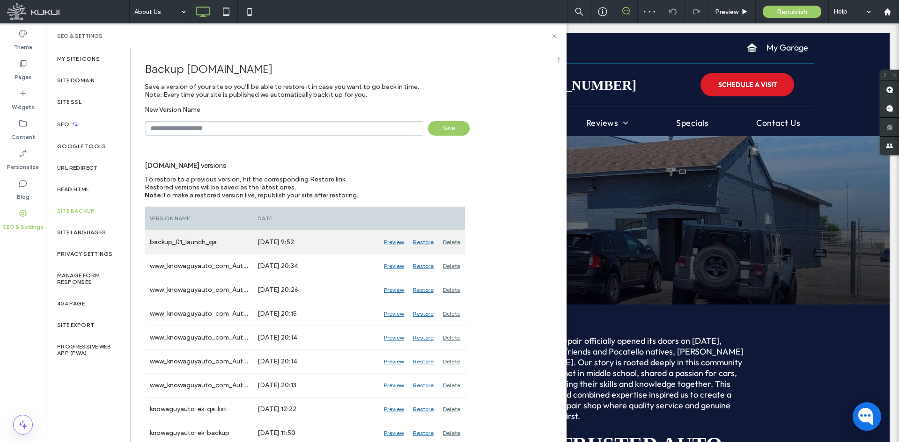
click at [423, 239] on div "Restore" at bounding box center [423, 242] width 30 height 23
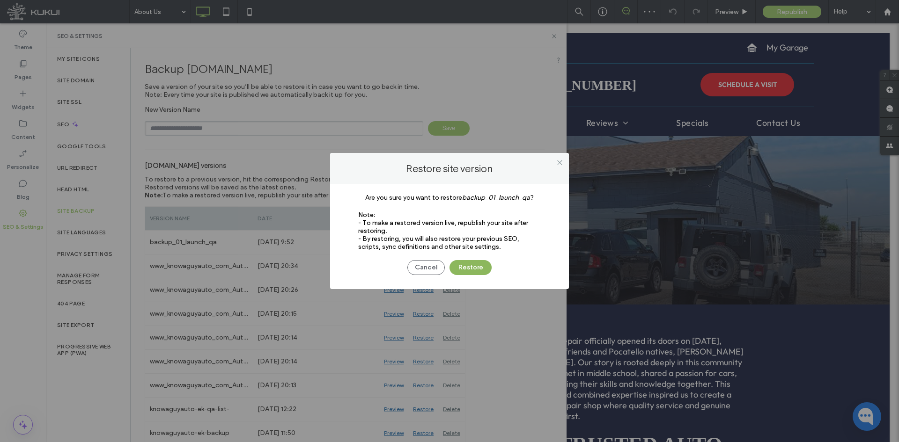
click at [465, 263] on button "Restore" at bounding box center [470, 267] width 42 height 15
